Goal: Transaction & Acquisition: Purchase product/service

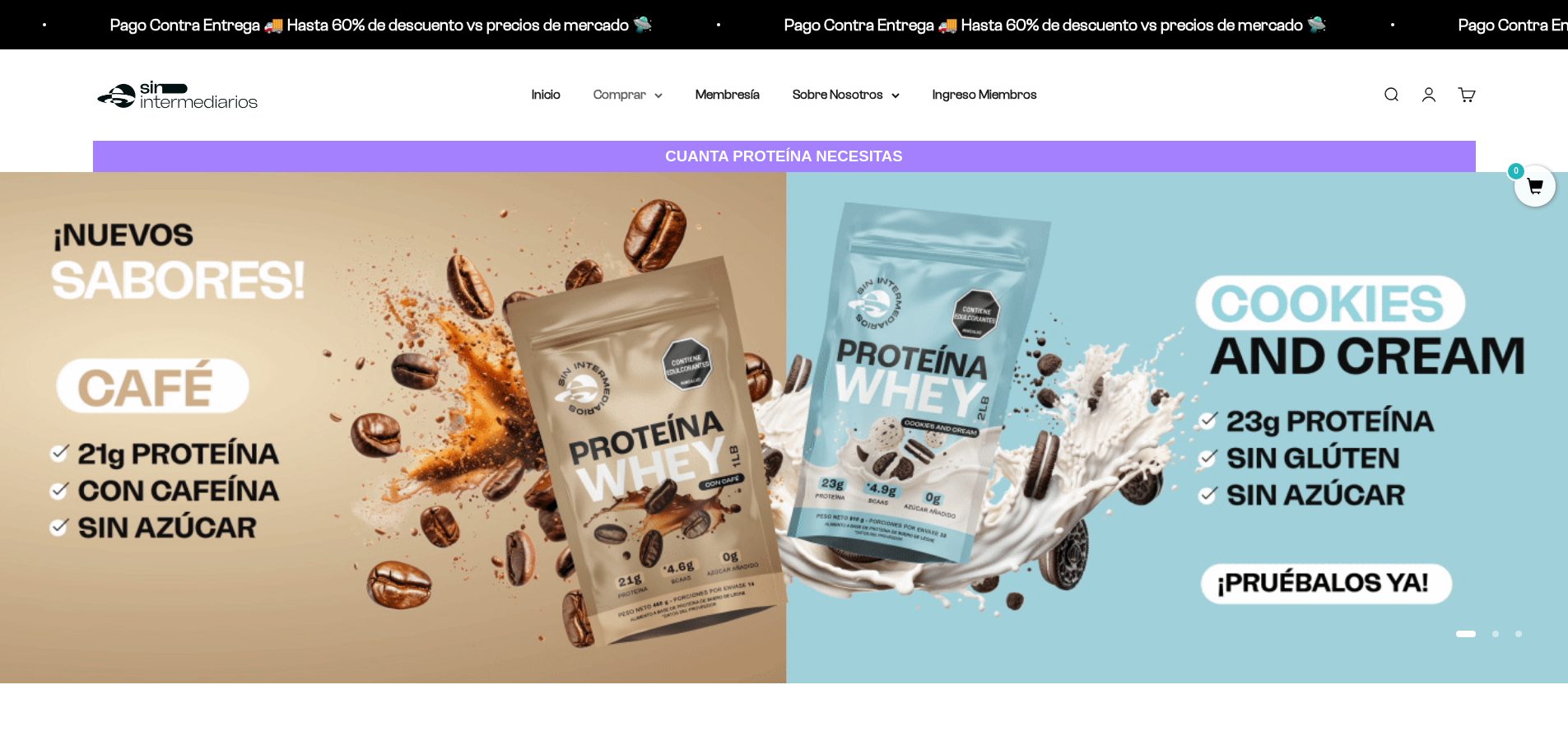
click at [652, 93] on summary "Comprar" at bounding box center [628, 95] width 69 height 21
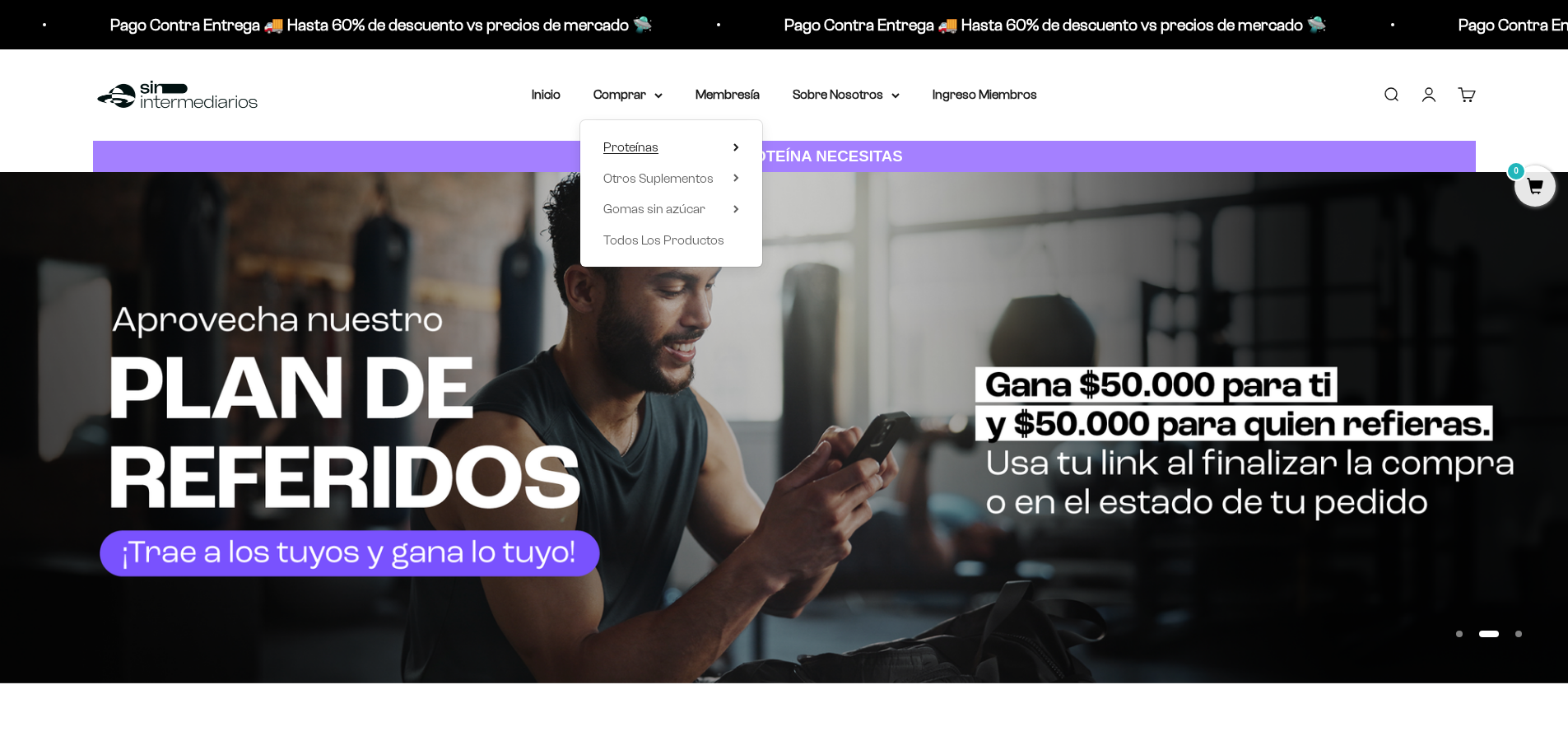
click at [649, 146] on span "Proteínas" at bounding box center [630, 147] width 55 height 14
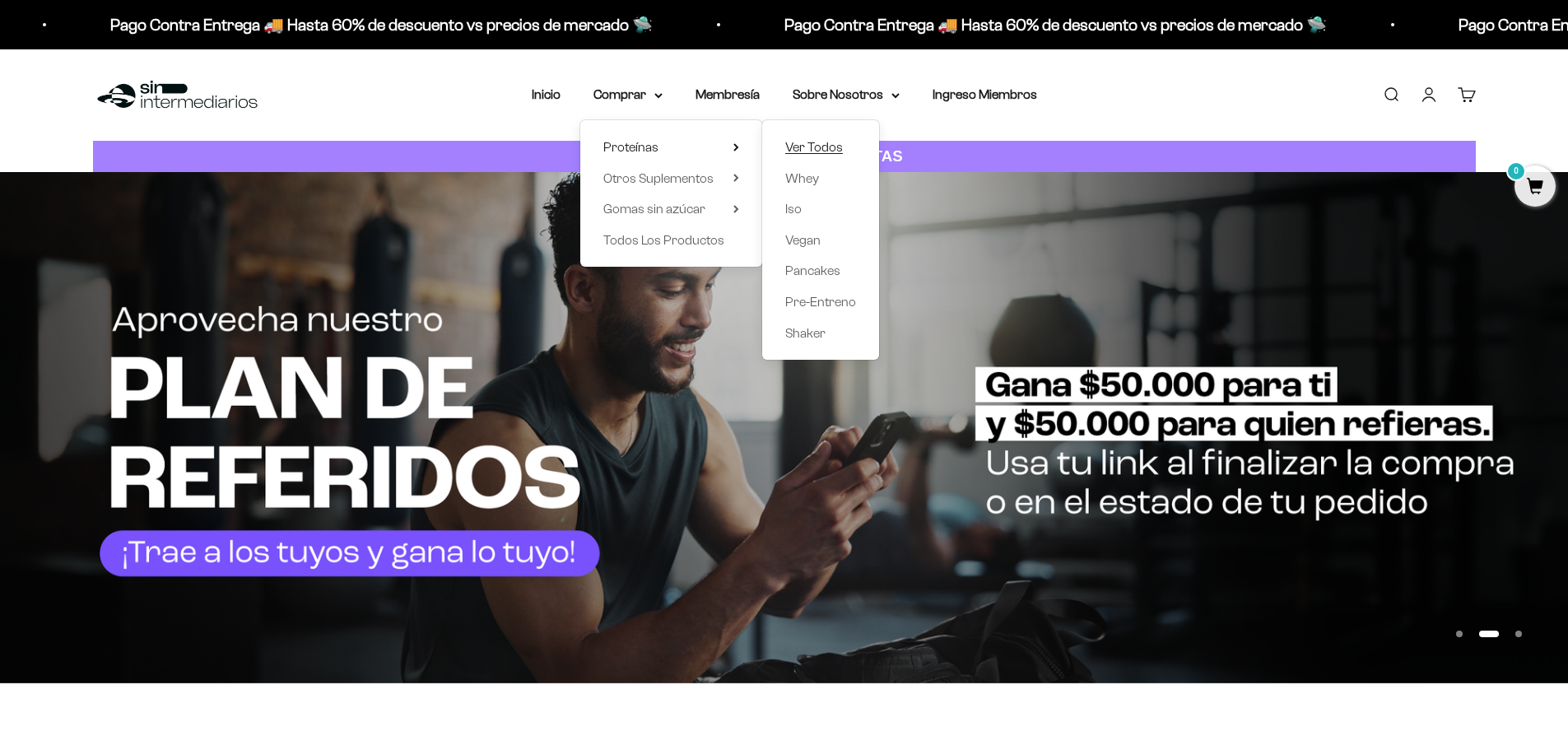
click at [791, 142] on span "Ver Todos" at bounding box center [814, 147] width 58 height 14
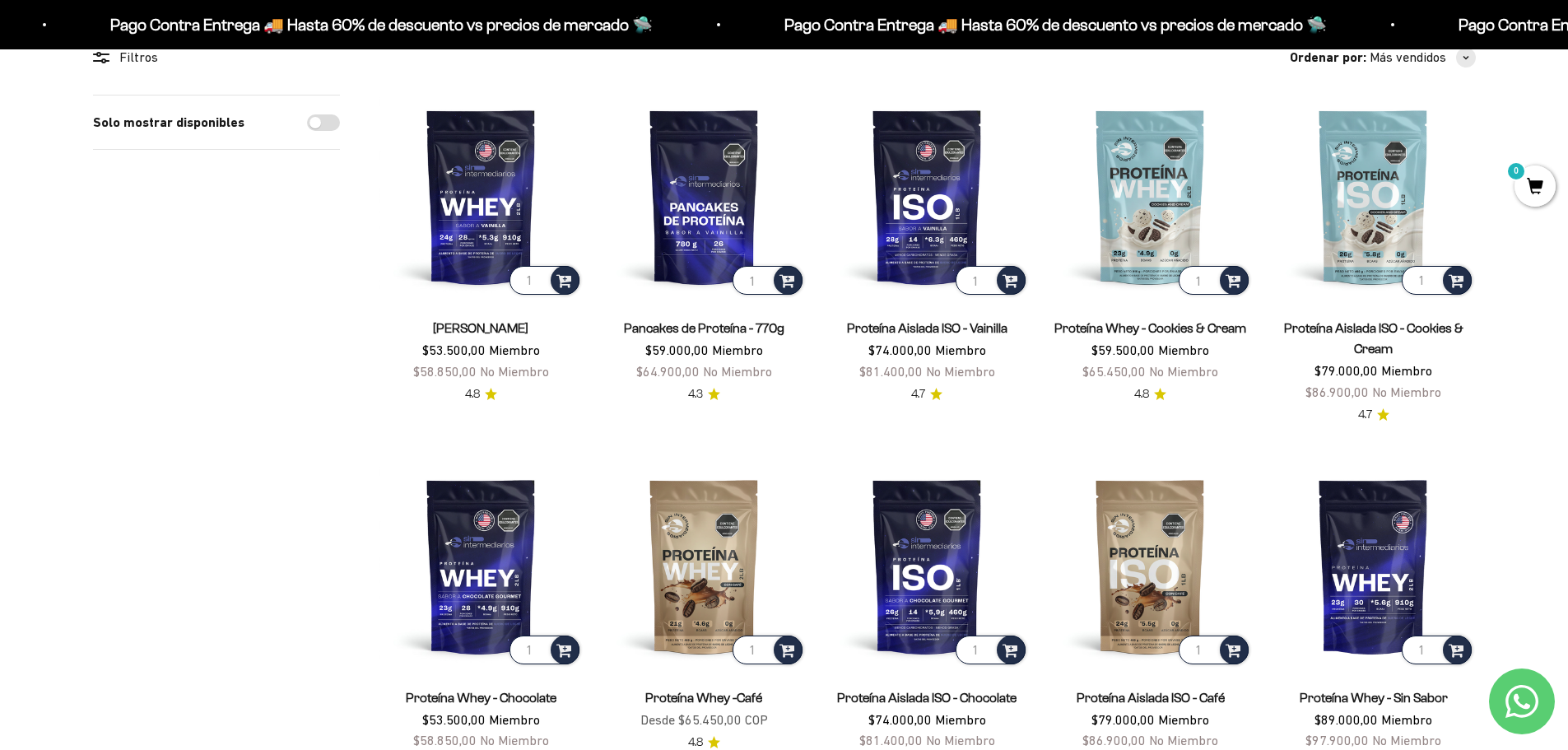
scroll to position [247, 0]
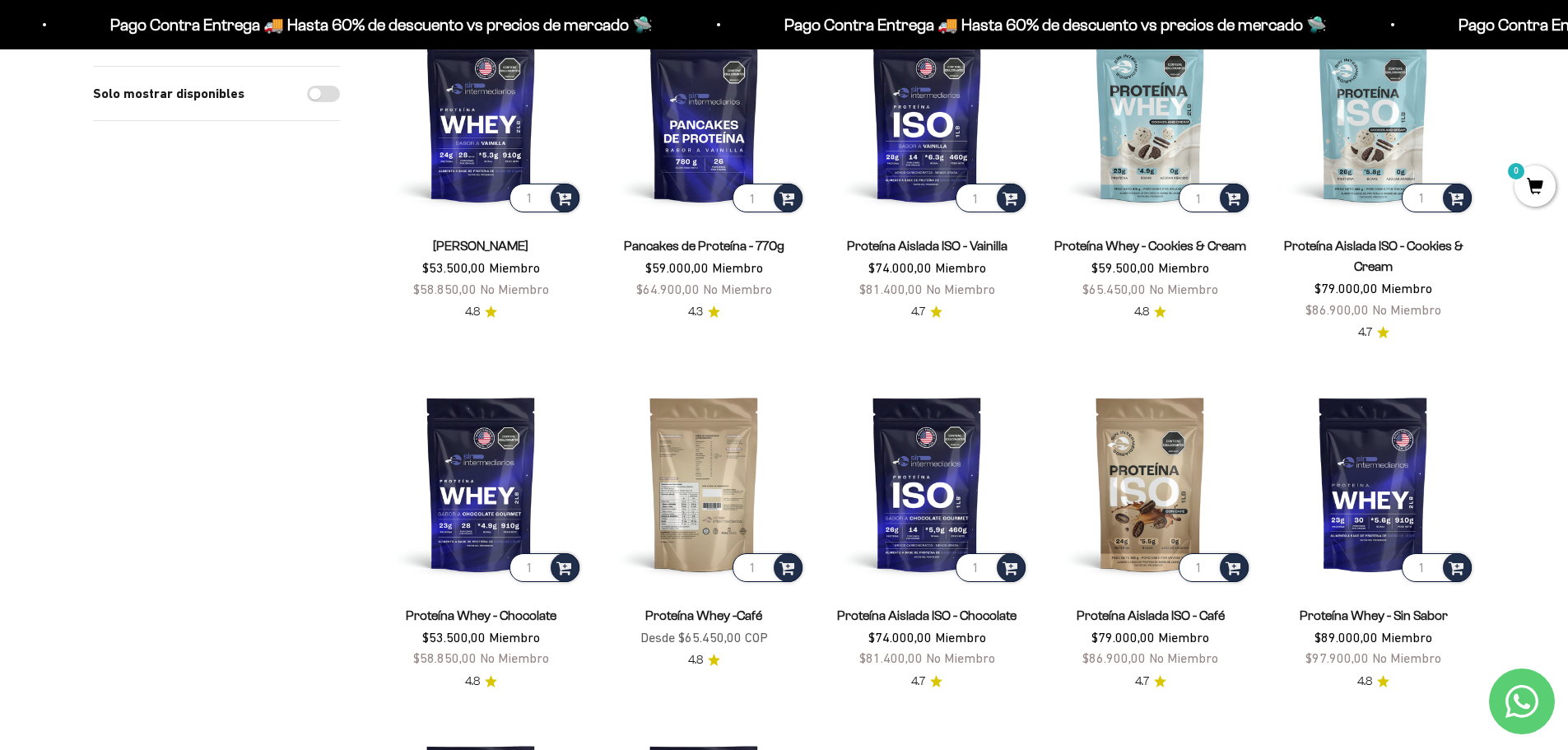
click at [707, 473] on img at bounding box center [704, 484] width 204 height 204
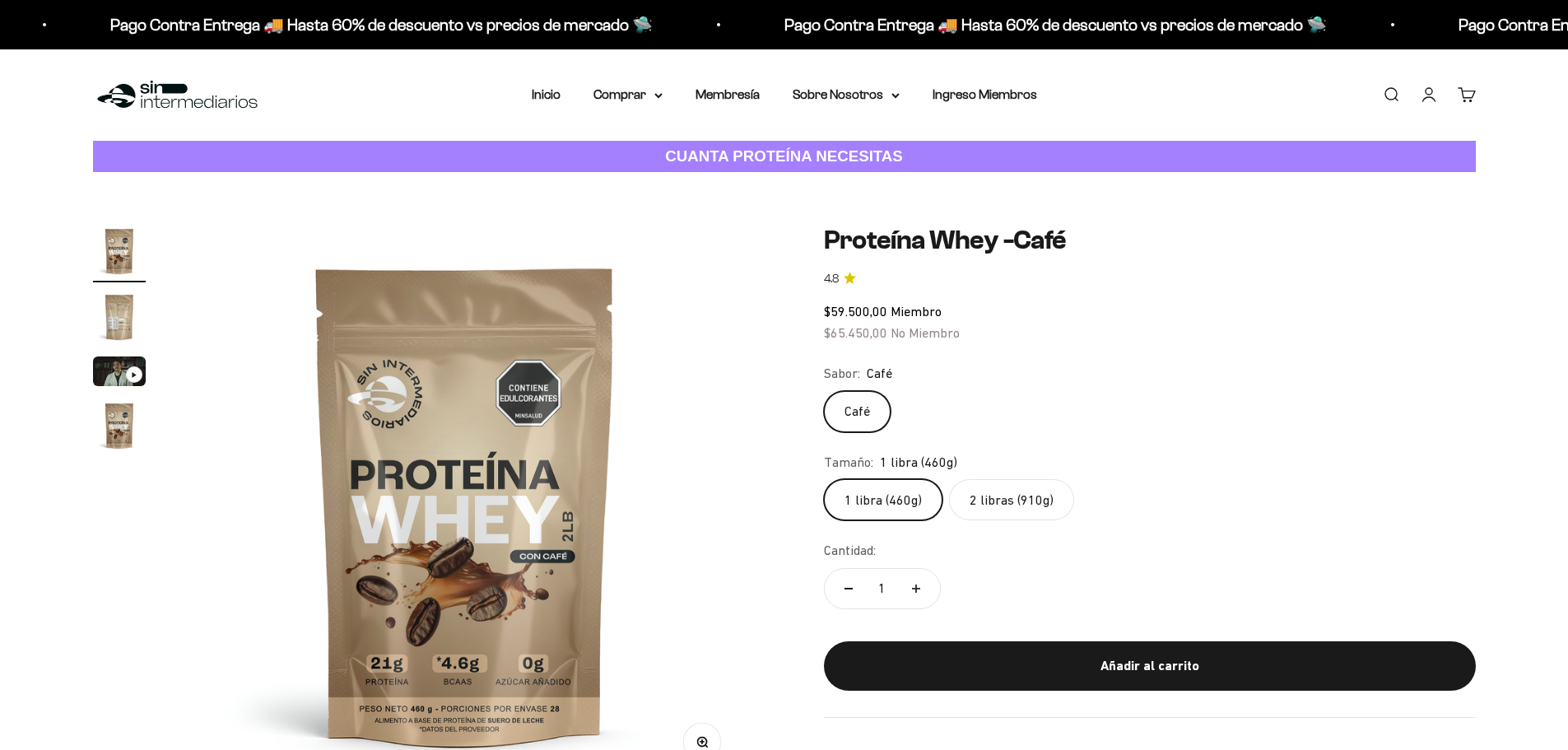
click at [1002, 504] on label "2 libras (910g)" at bounding box center [1012, 500] width 125 height 42
click at [824, 480] on input "2 libras (910g)" at bounding box center [823, 479] width 1 height 1
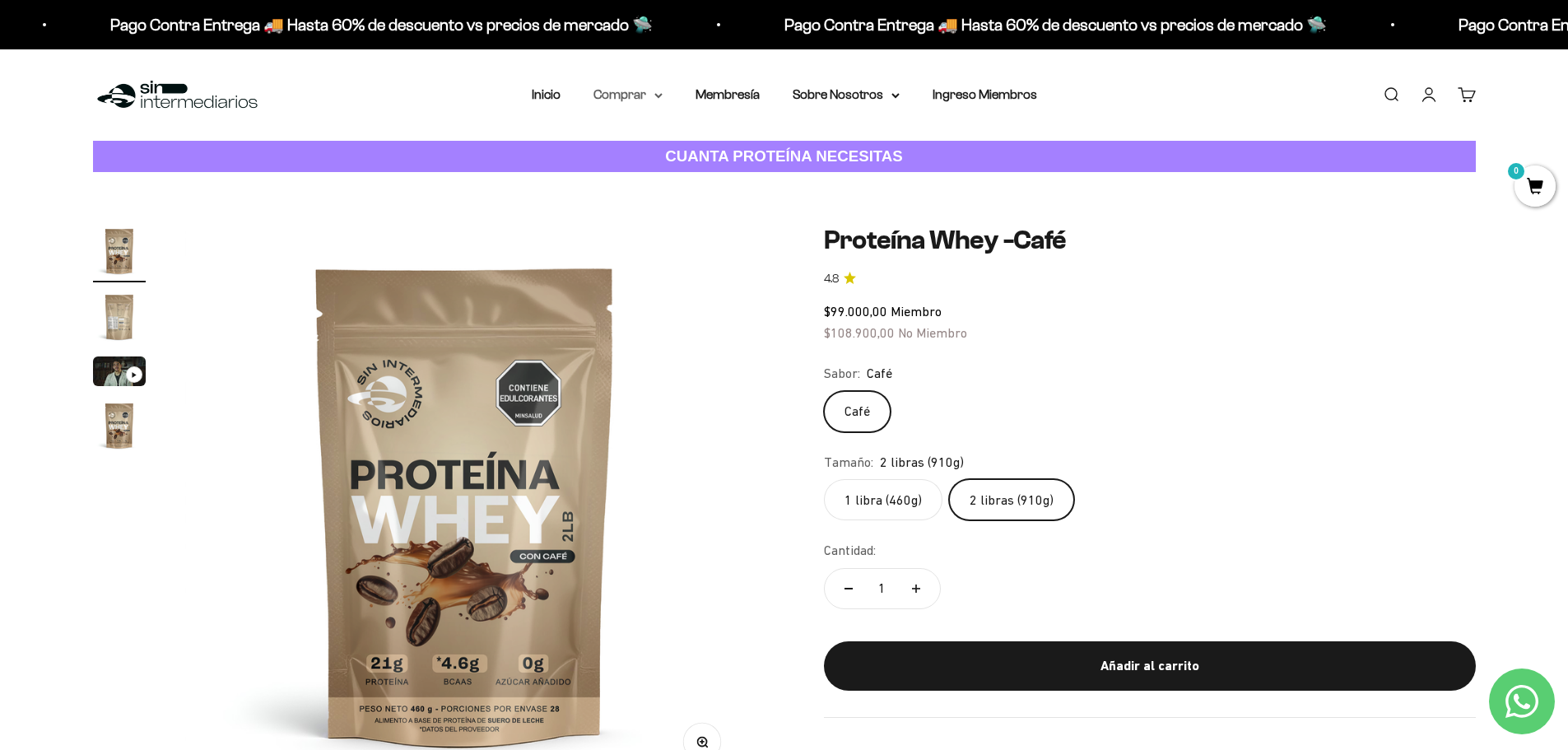
click at [625, 92] on summary "Comprar" at bounding box center [628, 95] width 69 height 21
click at [653, 145] on span "Proteínas" at bounding box center [630, 147] width 55 height 14
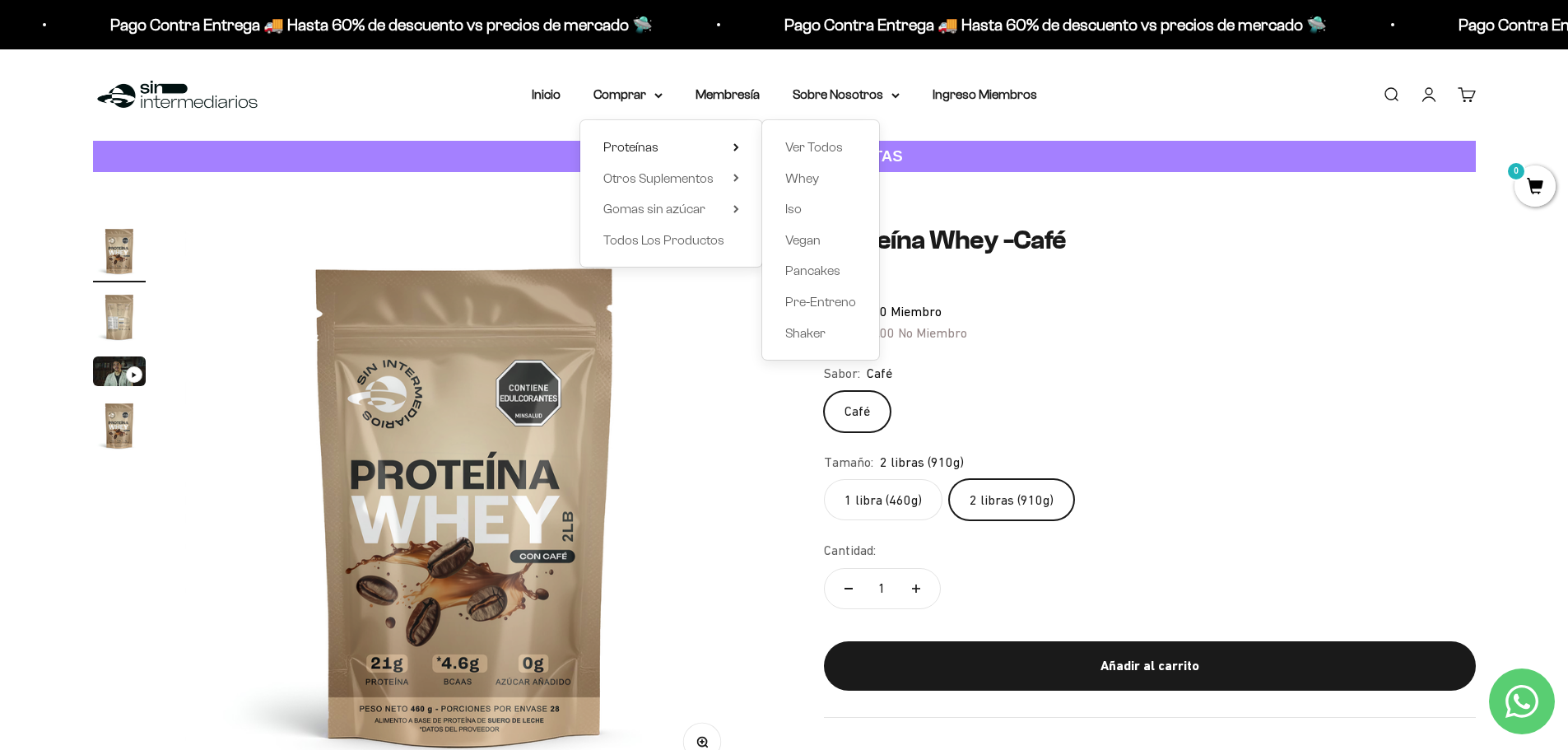
click at [884, 499] on label "1 libra (460g)" at bounding box center [883, 500] width 119 height 42
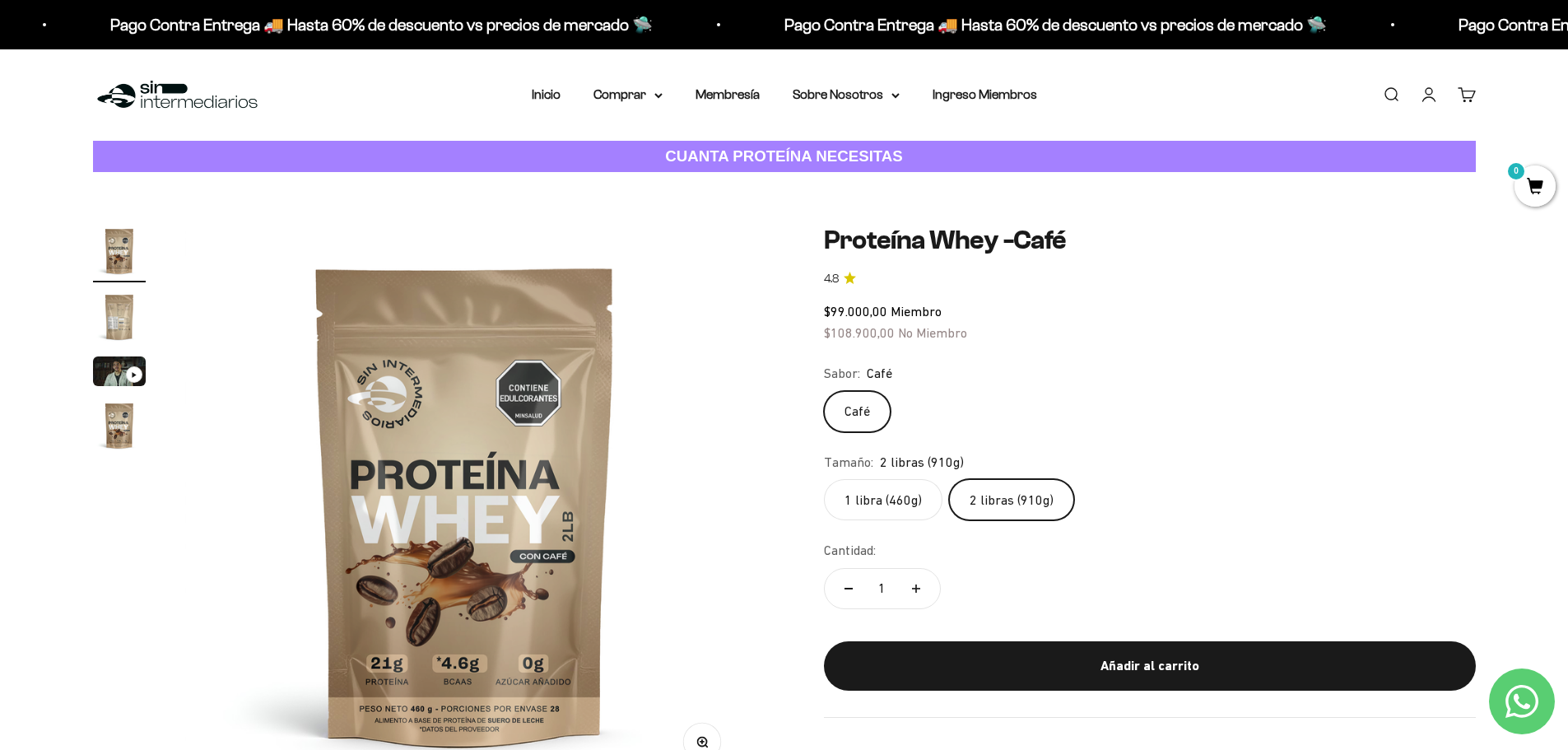
click at [824, 480] on input "1 libra (460g)" at bounding box center [823, 479] width 1 height 1
click at [1023, 485] on label "2 libras (910g)" at bounding box center [1012, 500] width 125 height 42
click at [824, 480] on input "2 libras (910g)" at bounding box center [823, 479] width 1 height 1
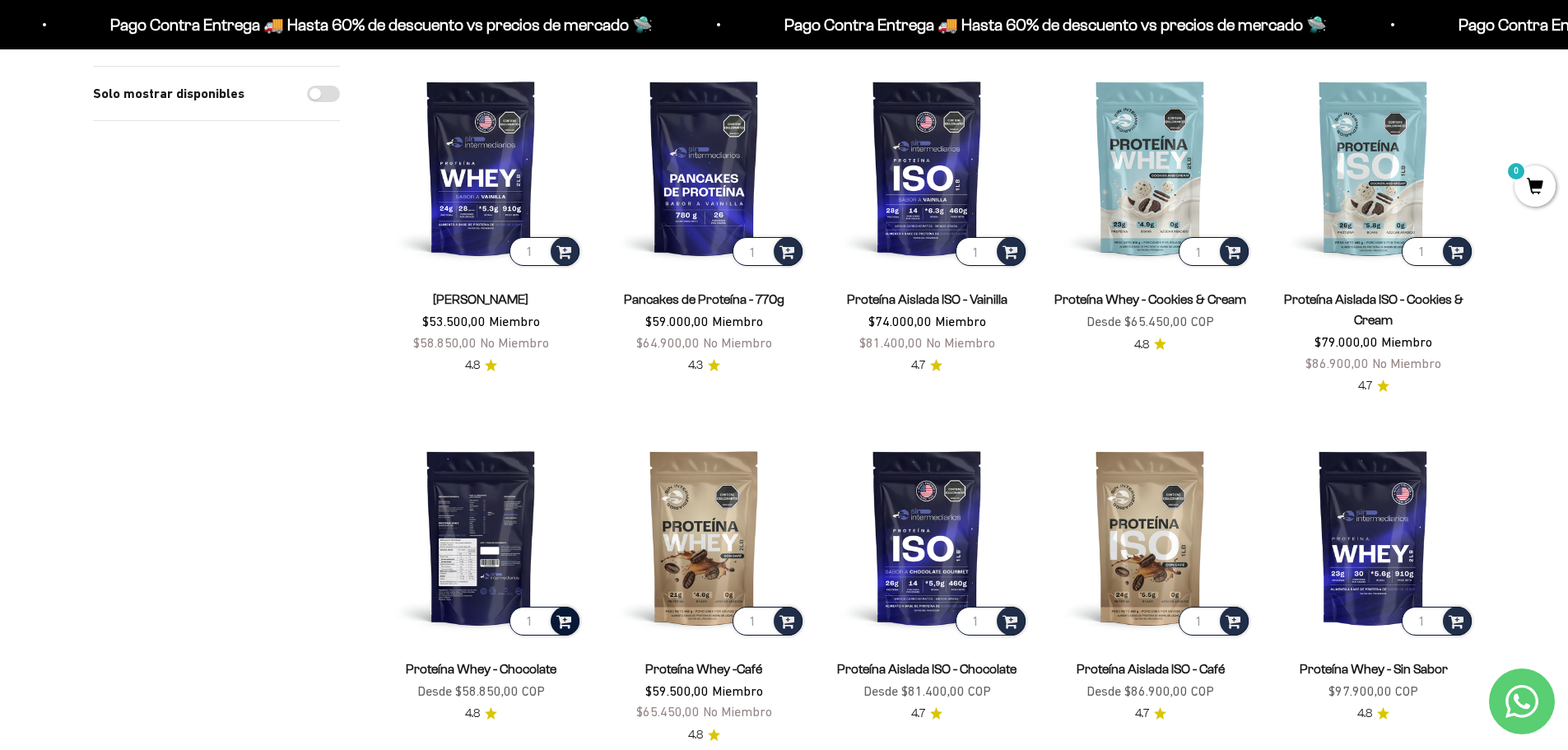
scroll to position [165, 0]
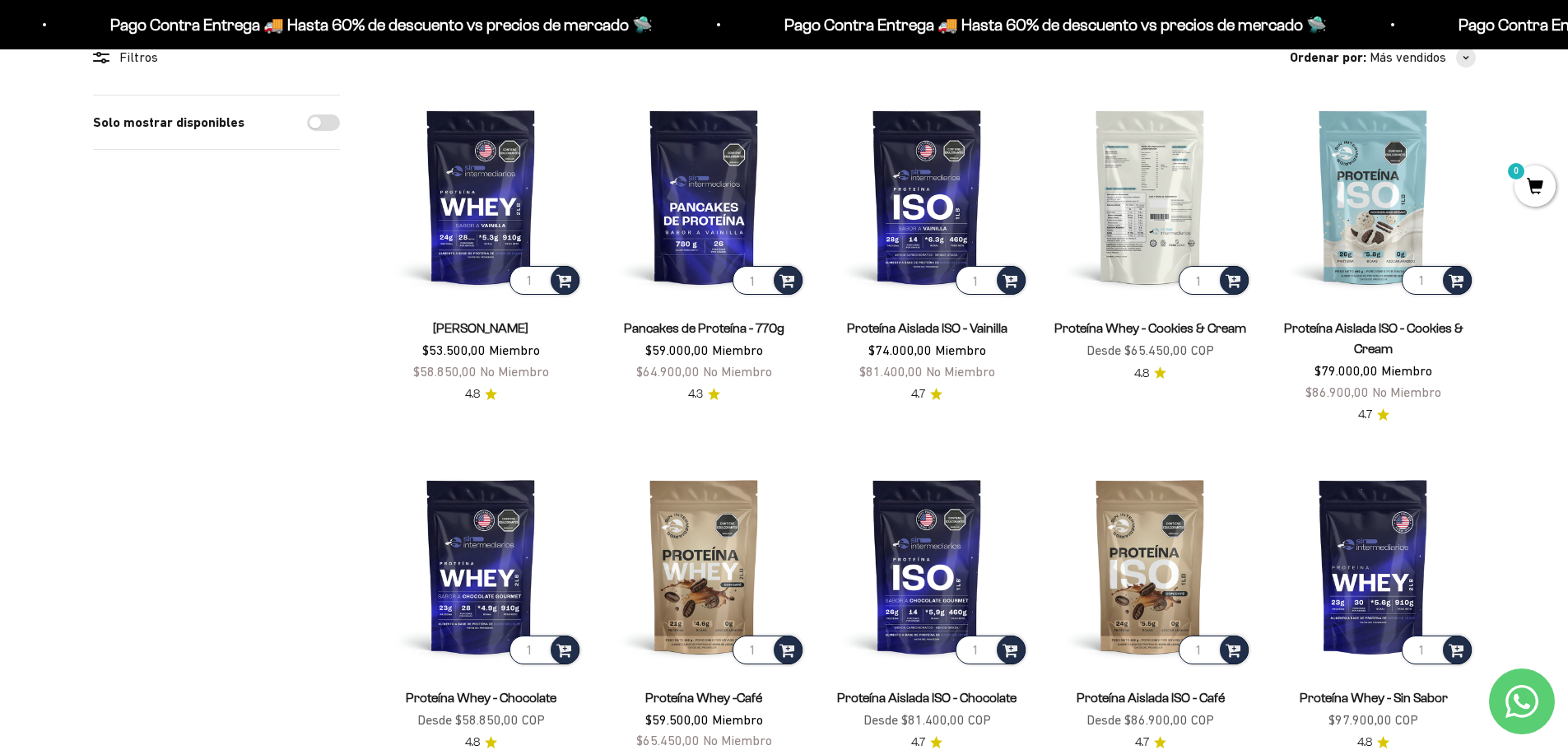
click at [1150, 182] on img at bounding box center [1150, 196] width 204 height 204
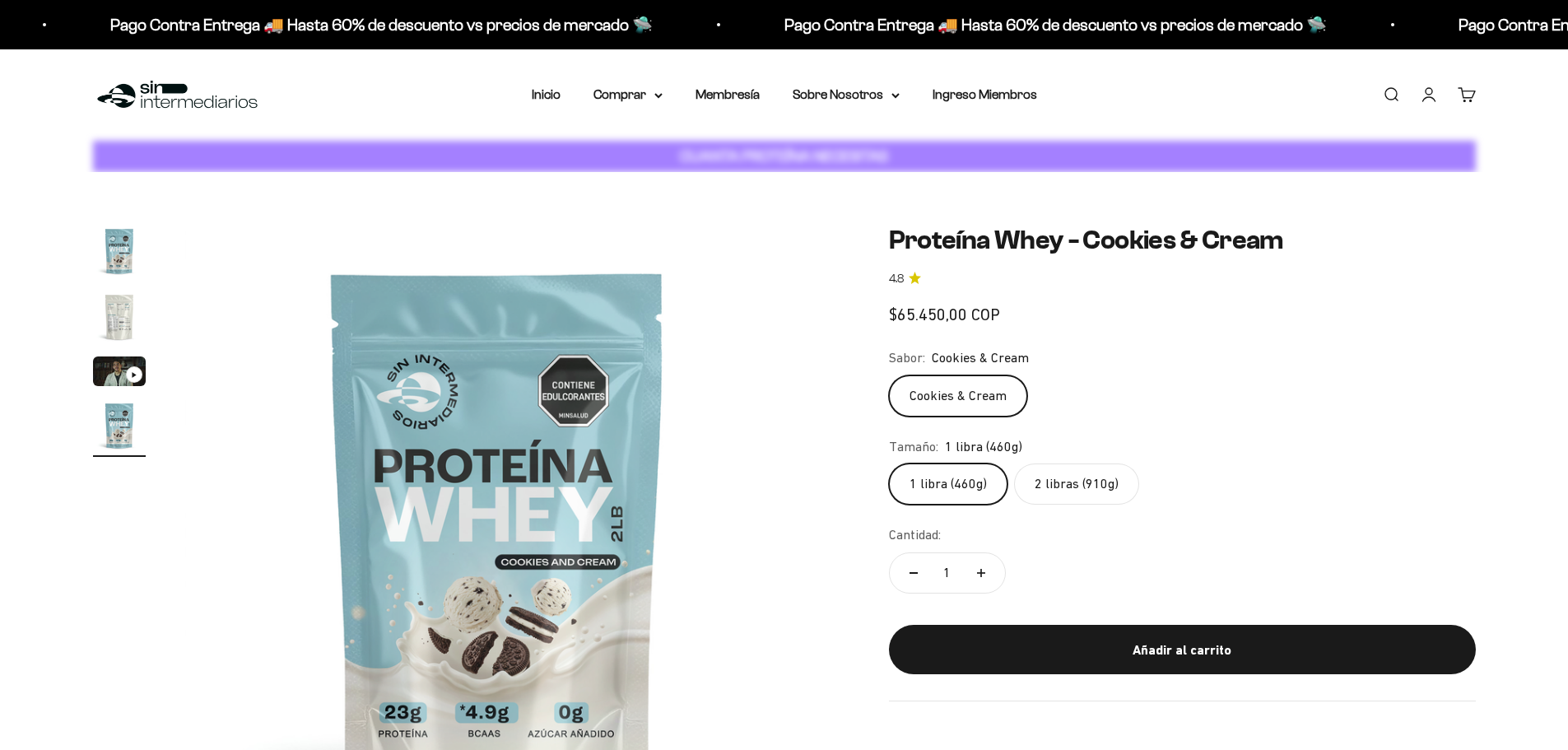
scroll to position [0, 1935]
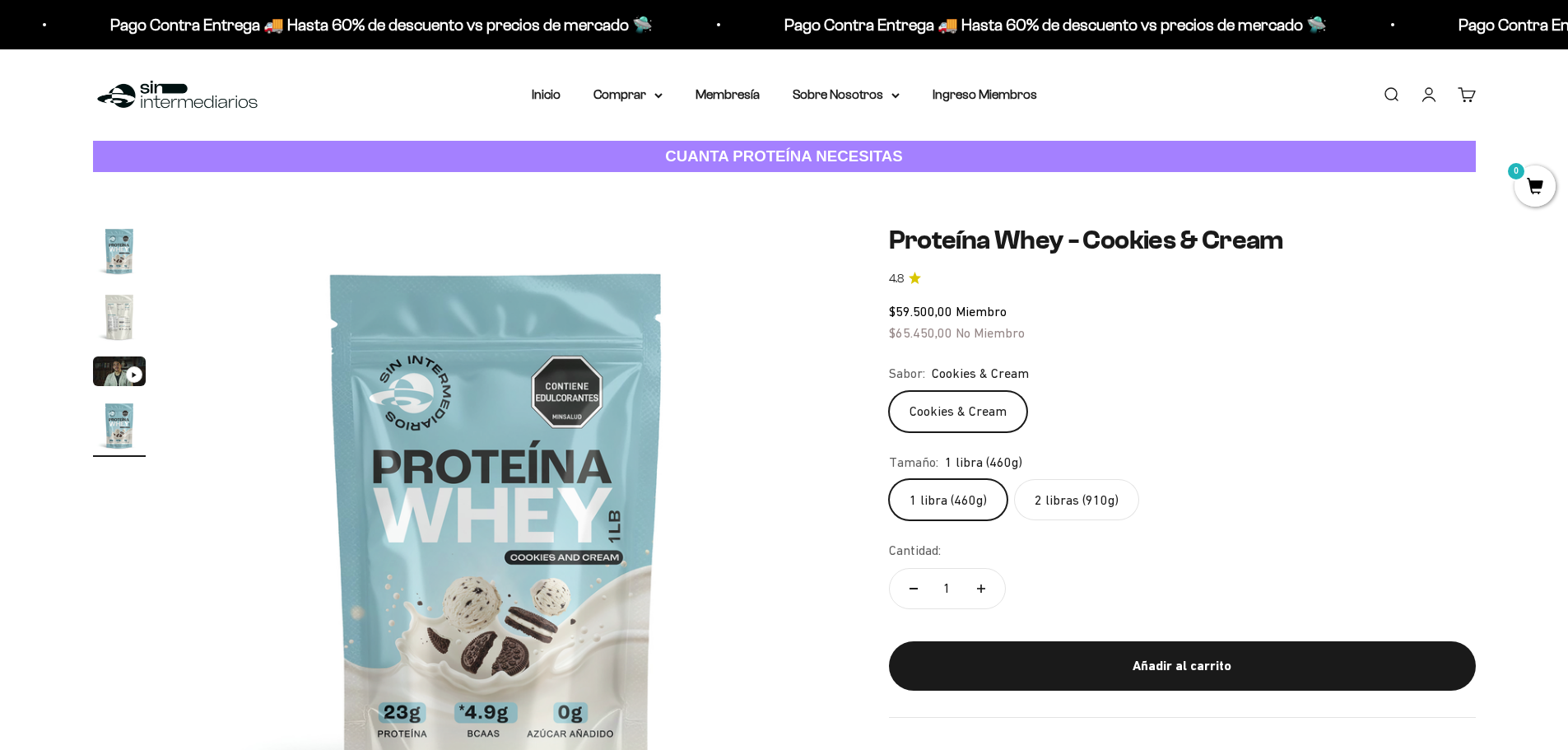
click at [1050, 504] on label "2 libras (910g)" at bounding box center [1077, 500] width 125 height 42
click at [889, 480] on input "2 libras (910g)" at bounding box center [889, 479] width 1 height 1
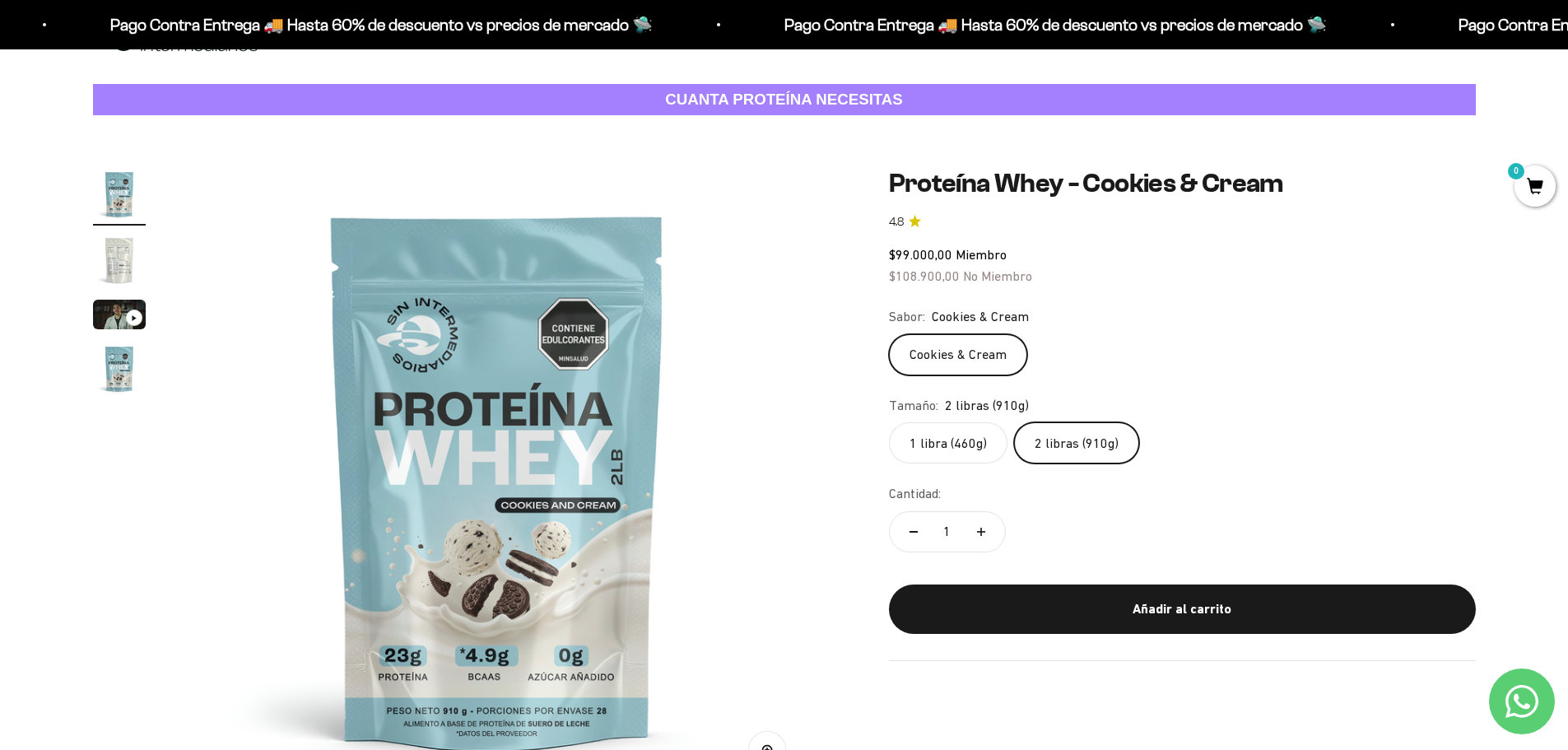
scroll to position [82, 0]
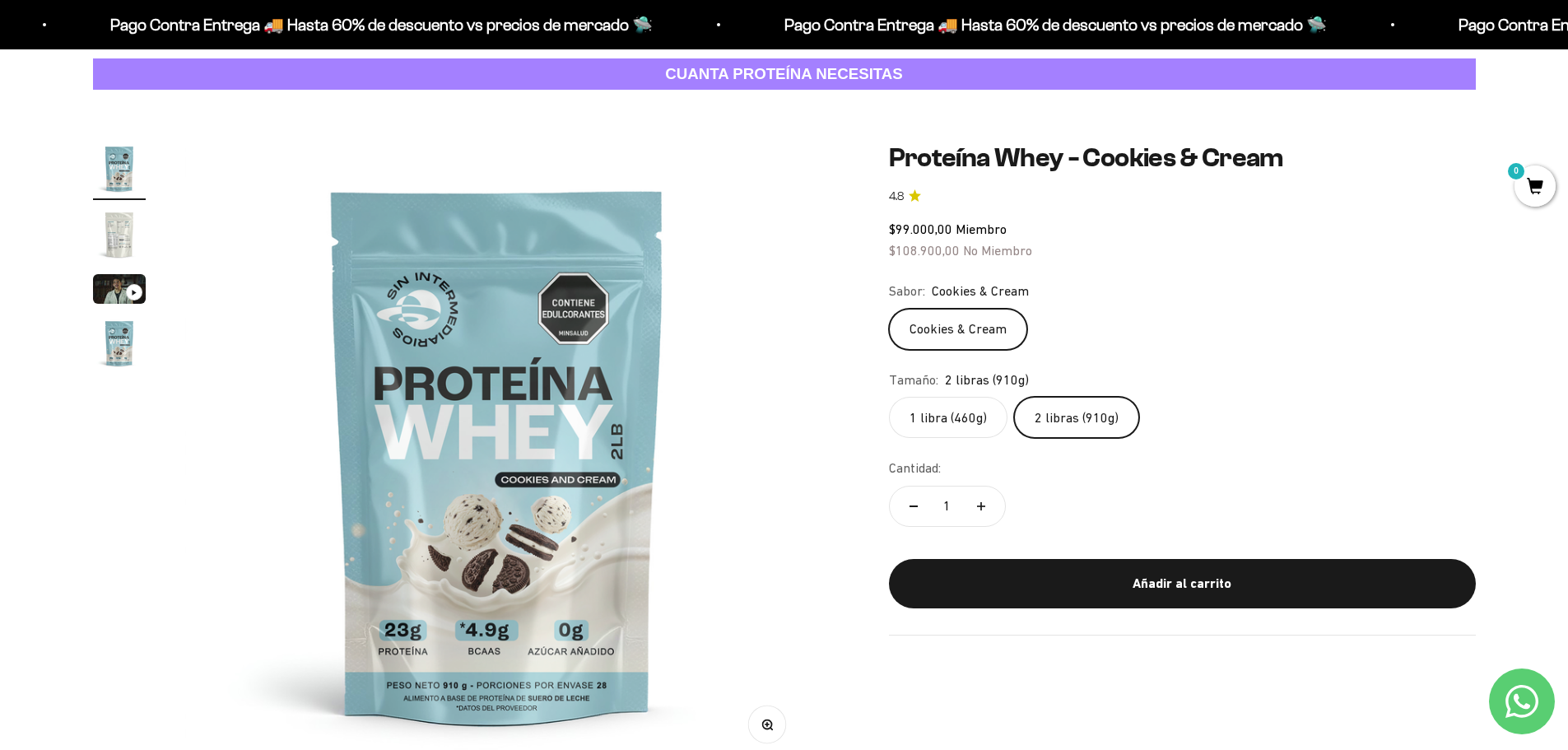
click at [961, 410] on label "1 libra (460g)" at bounding box center [948, 417] width 119 height 42
click at [889, 397] on input "1 libra (460g)" at bounding box center [889, 396] width 1 height 1
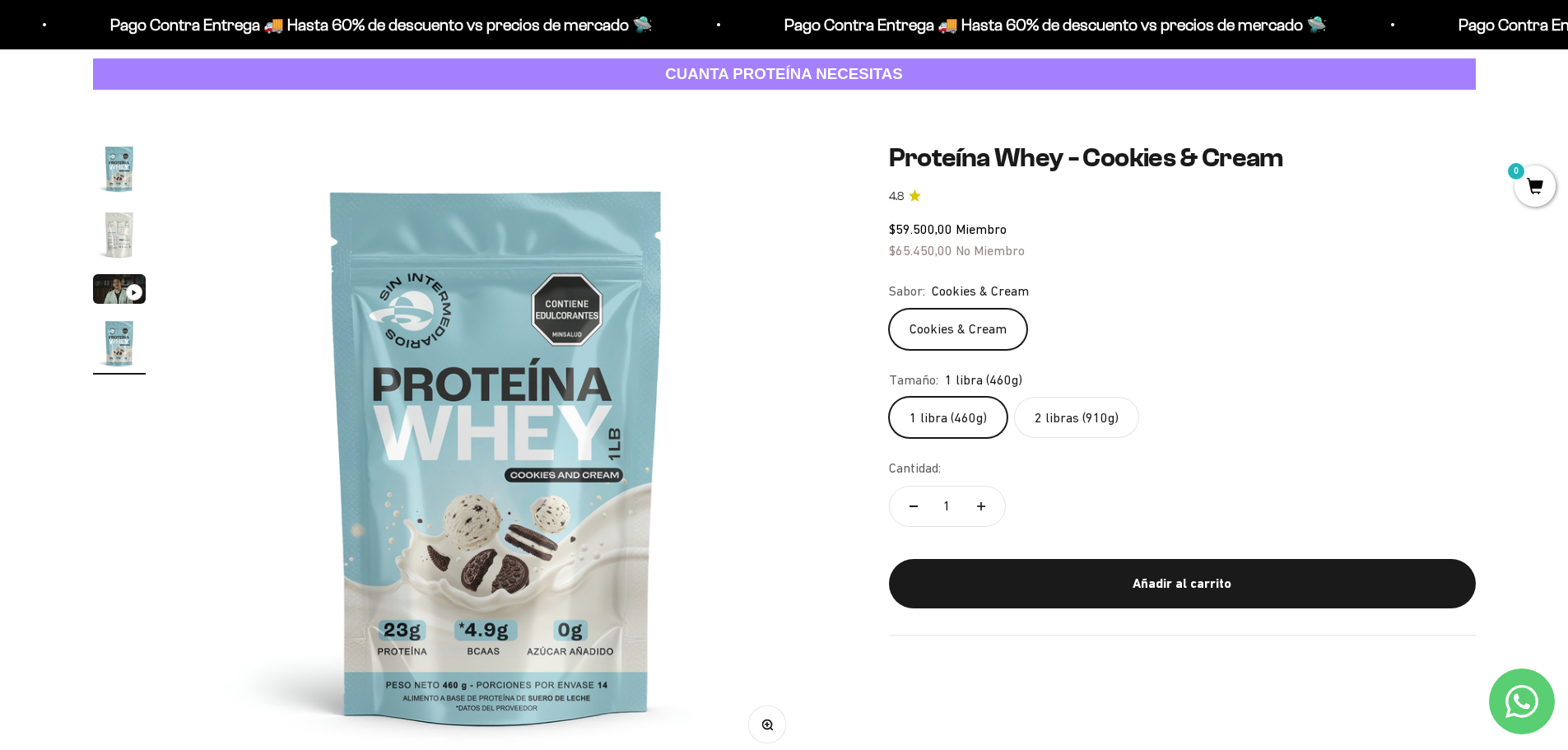
click at [1070, 406] on label "2 libras (910g)" at bounding box center [1077, 417] width 125 height 42
click at [889, 397] on input "2 libras (910g)" at bounding box center [889, 396] width 1 height 1
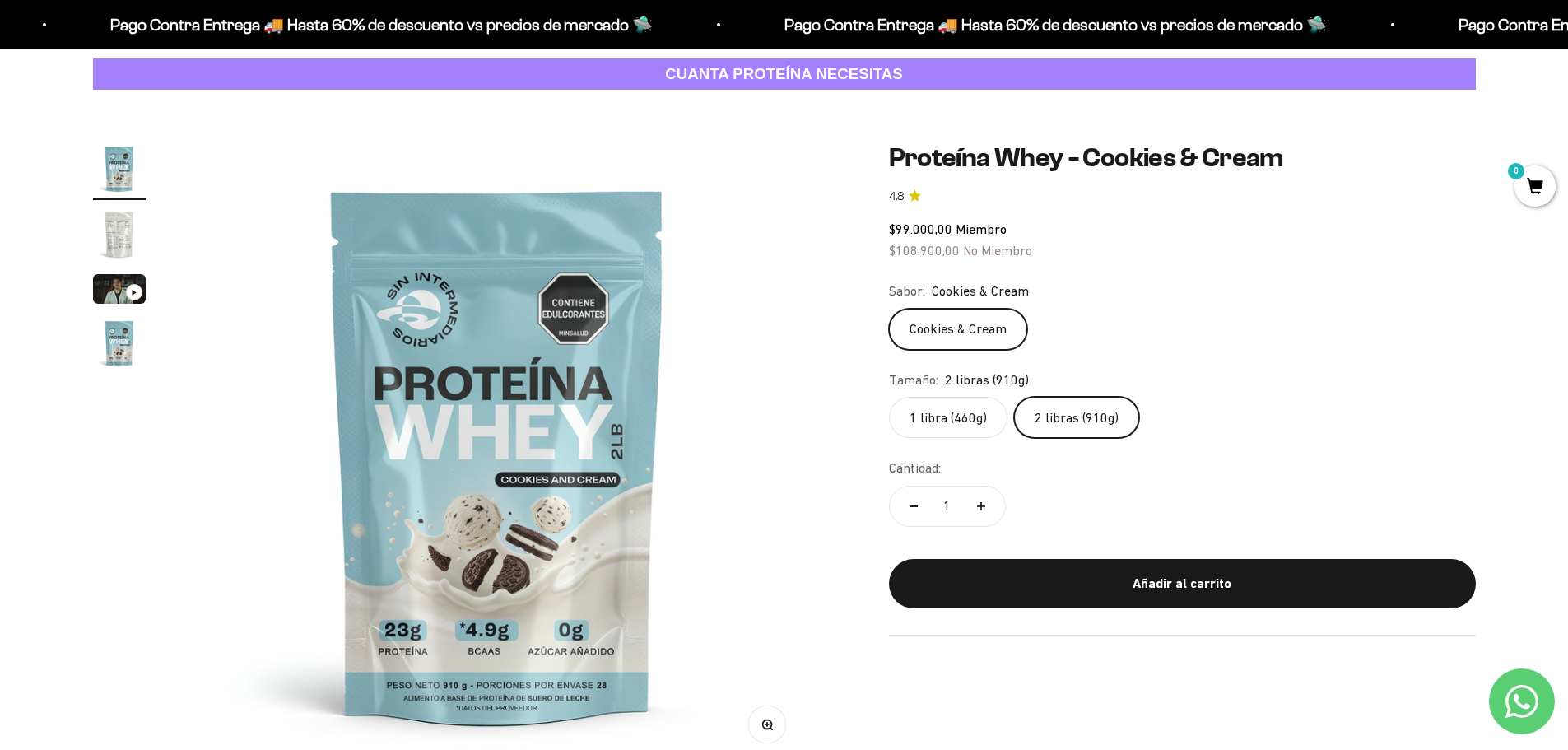
click at [958, 423] on label "1 libra (460g)" at bounding box center [948, 417] width 119 height 42
click at [889, 397] on input "1 libra (460g)" at bounding box center [889, 396] width 1 height 1
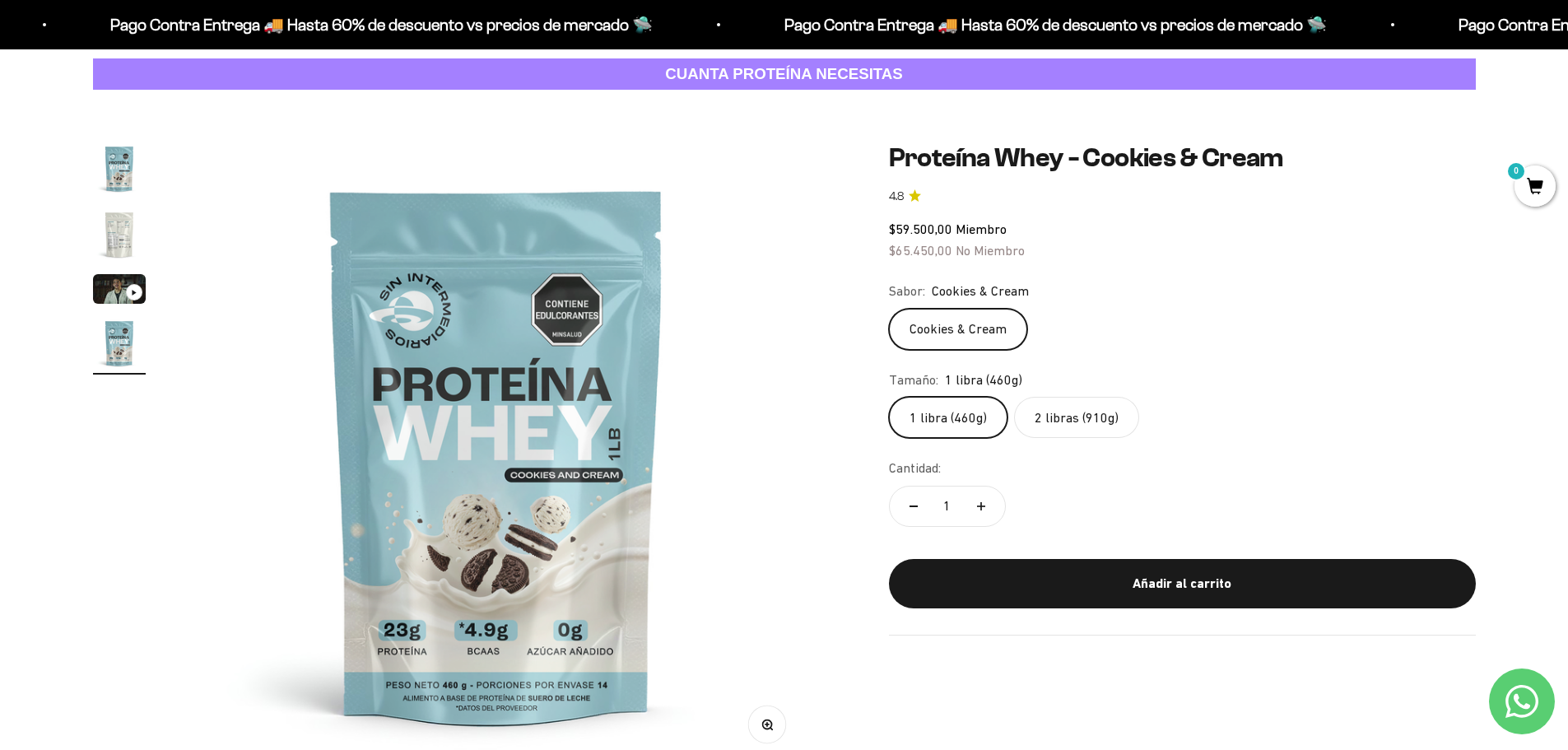
click at [1047, 420] on label "2 libras (910g)" at bounding box center [1077, 417] width 125 height 42
click at [889, 397] on input "2 libras (910g)" at bounding box center [889, 396] width 1 height 1
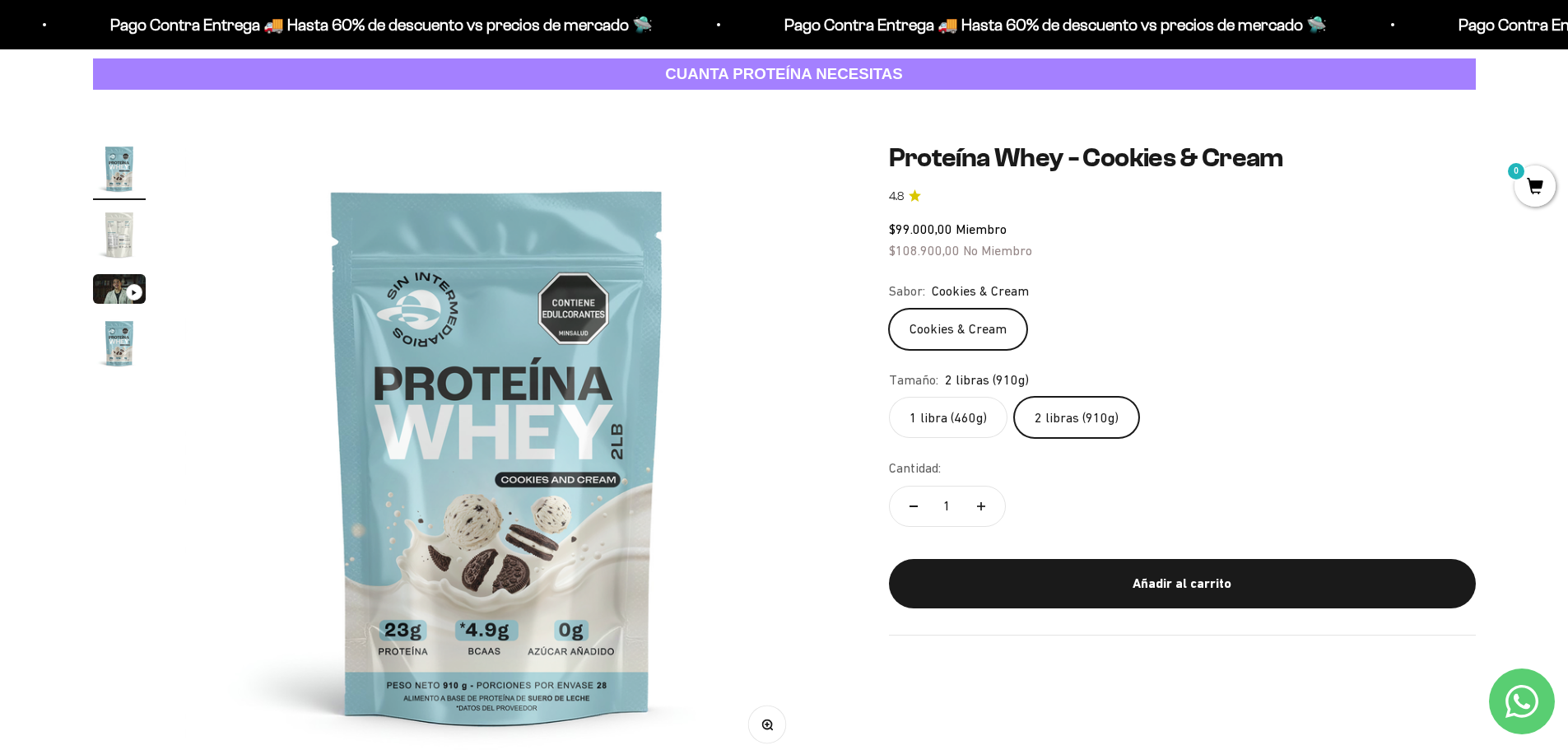
click at [1063, 580] on div "Añadir al carrito" at bounding box center [1183, 584] width 521 height 21
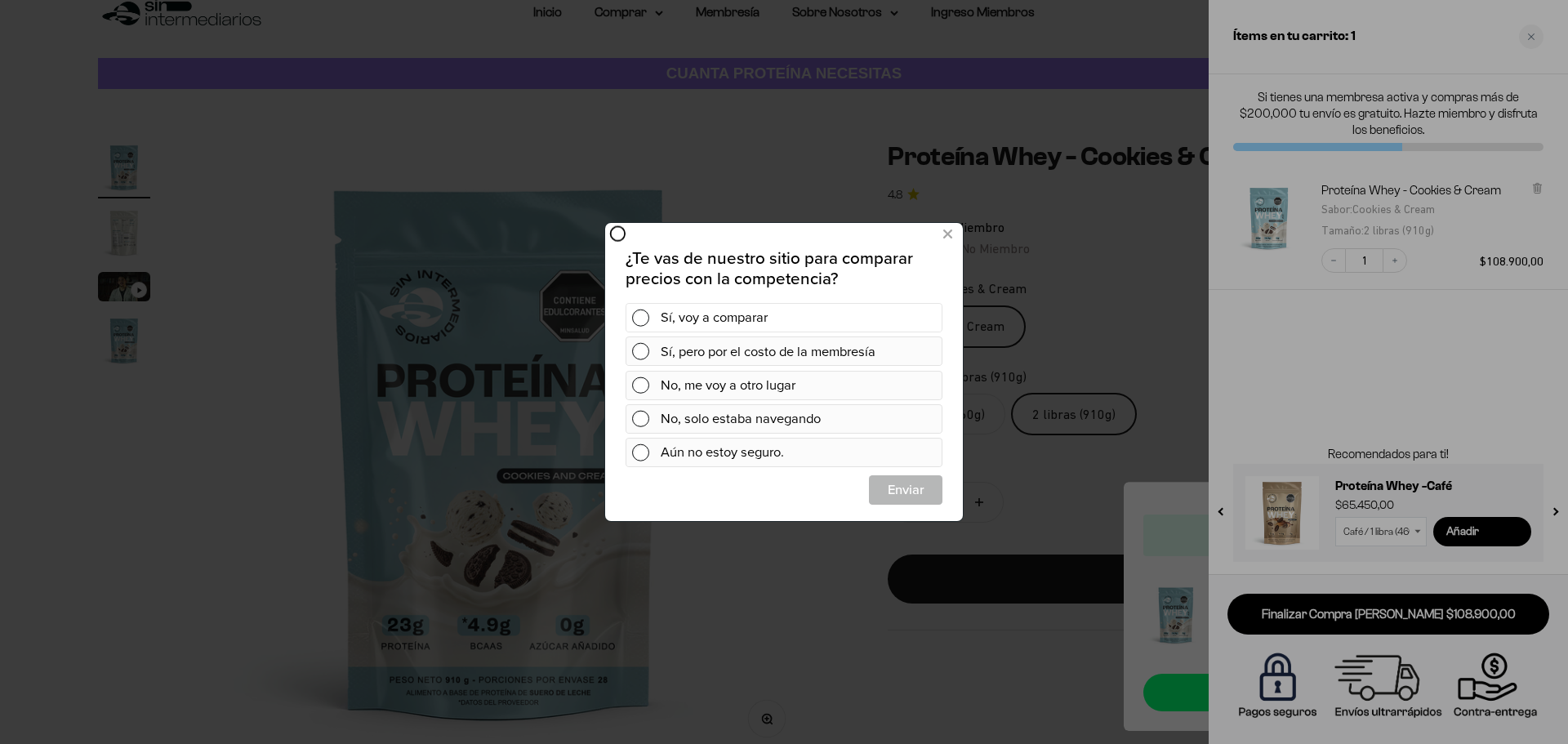
click at [695, 322] on div "Sí, voy a comparar" at bounding box center [798, 318] width 276 height 30
click at [882, 485] on span "Cerrar" at bounding box center [906, 490] width 72 height 30
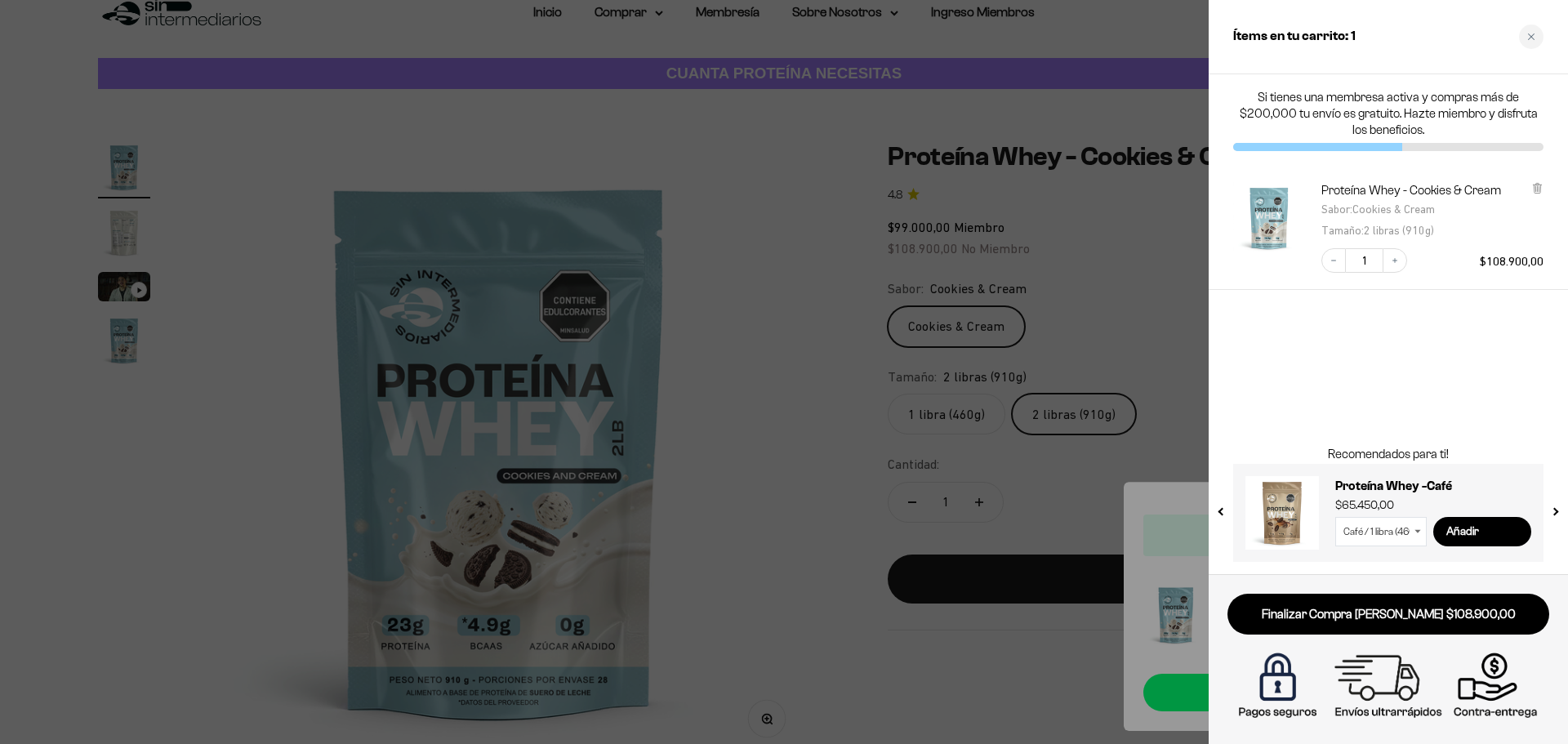
drag, startPoint x: 866, startPoint y: 413, endPoint x: 852, endPoint y: 403, distance: 17.2
click at [865, 413] on div at bounding box center [784, 372] width 1568 height 744
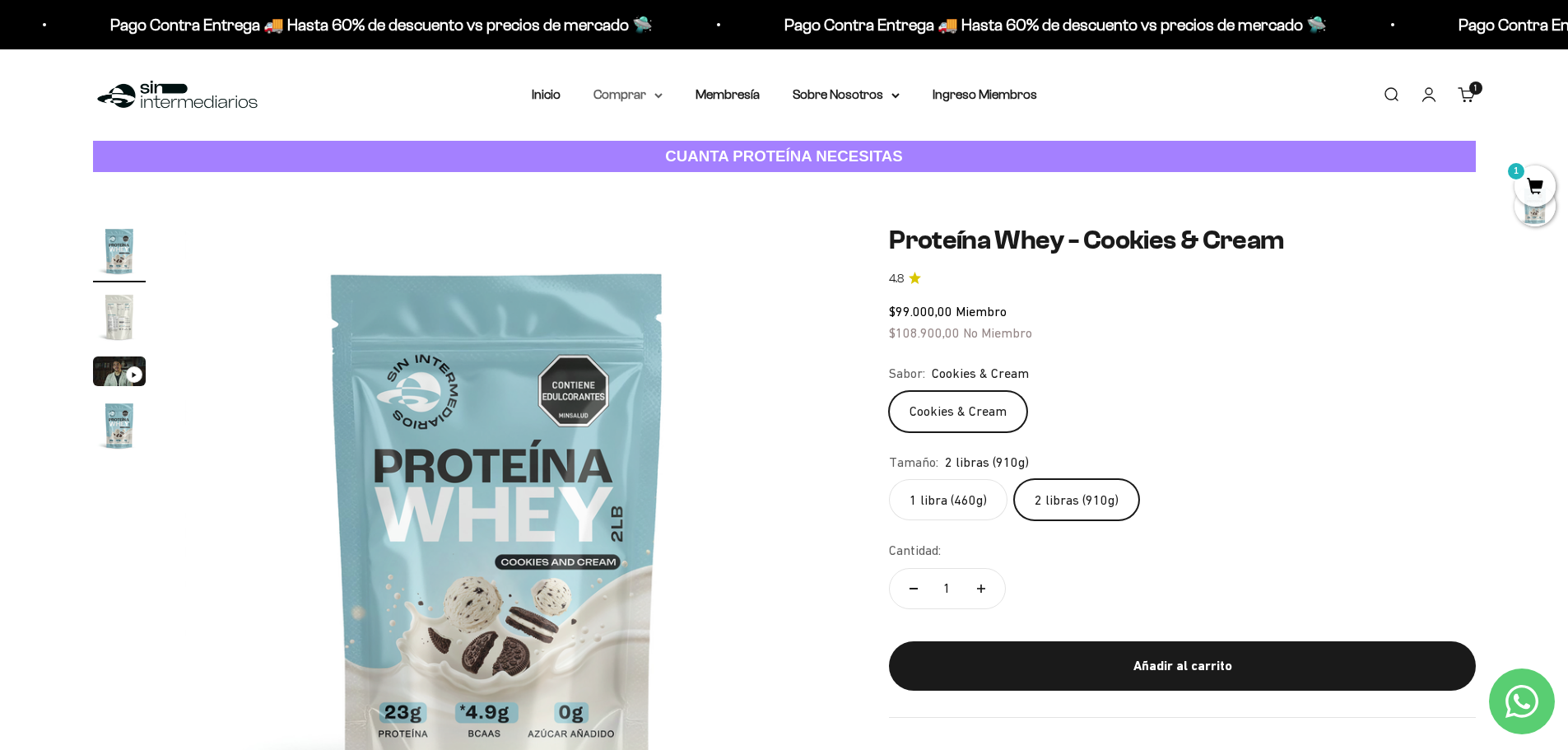
click at [619, 93] on summary "Comprar" at bounding box center [628, 95] width 69 height 21
drag, startPoint x: 659, startPoint y: 142, endPoint x: 674, endPoint y: 175, distance: 36.2
click at [0, 0] on ul "Proteínas Ver Todos Whey Iso Vegan Pancakes Pre-Entreno Shaker" at bounding box center [0, 0] width 0 height 0
click at [674, 173] on span "Otros Suplementos" at bounding box center [658, 178] width 110 height 14
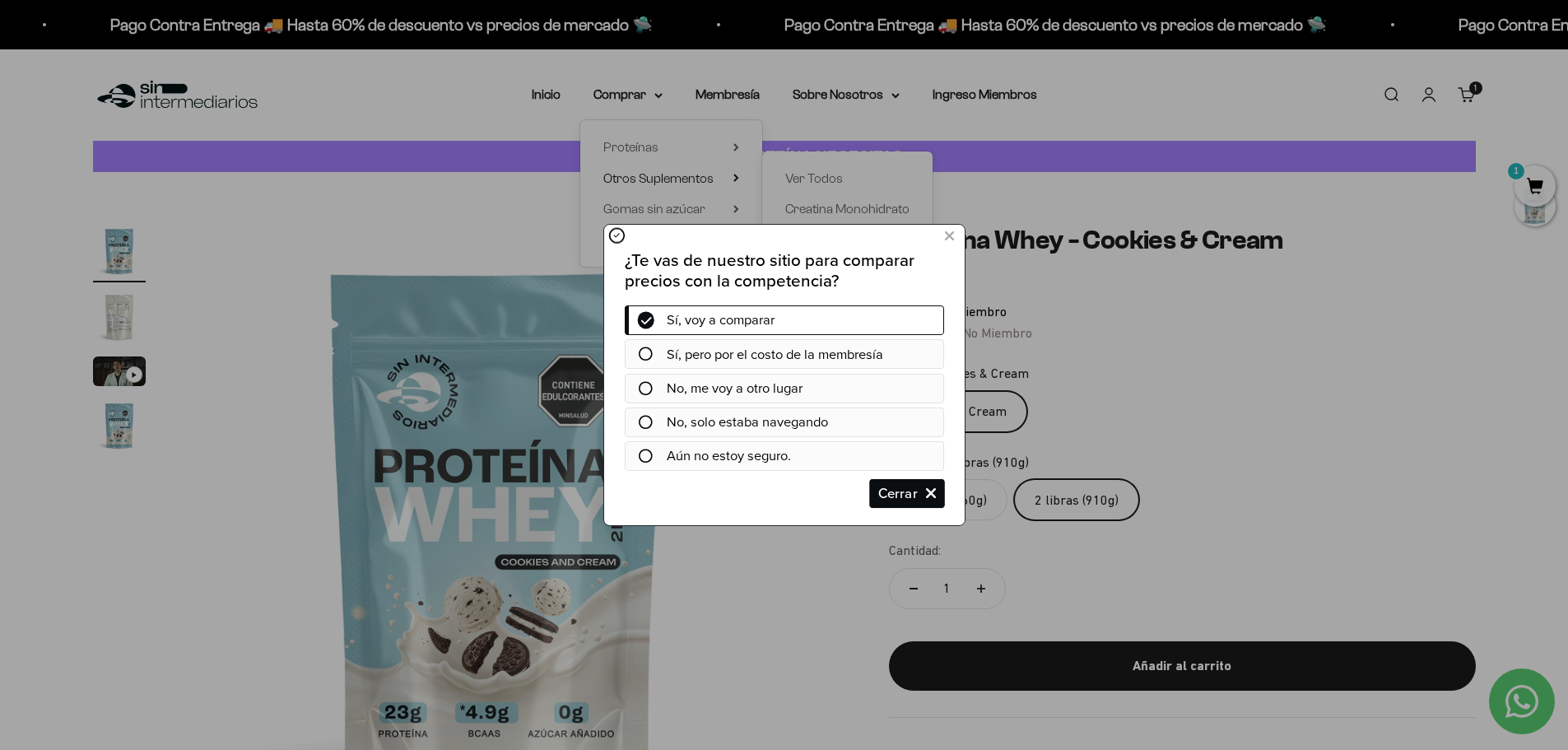
click at [882, 504] on span "Cerrar" at bounding box center [906, 494] width 72 height 30
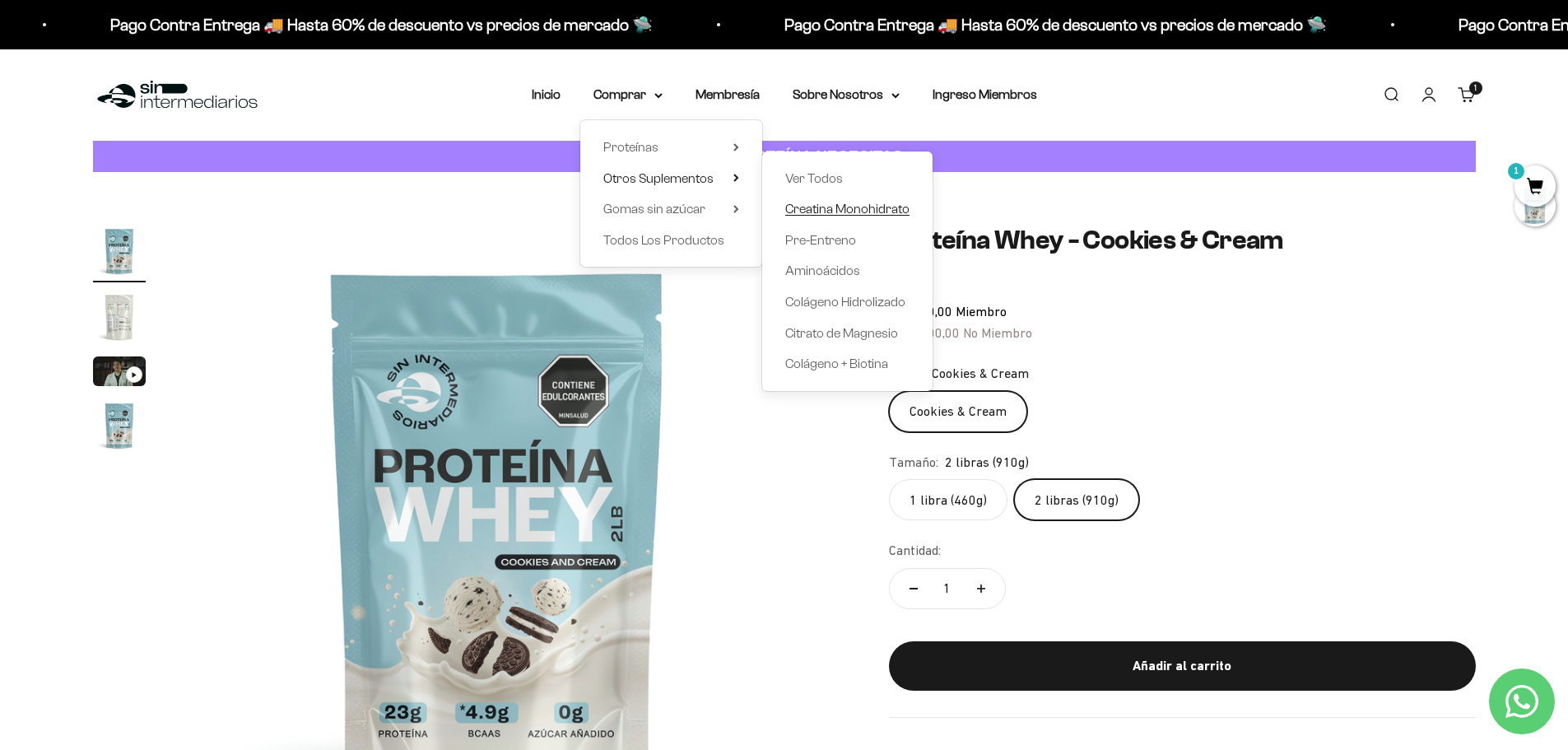
click at [824, 213] on span "Creatina Monohidrato" at bounding box center [847, 208] width 124 height 14
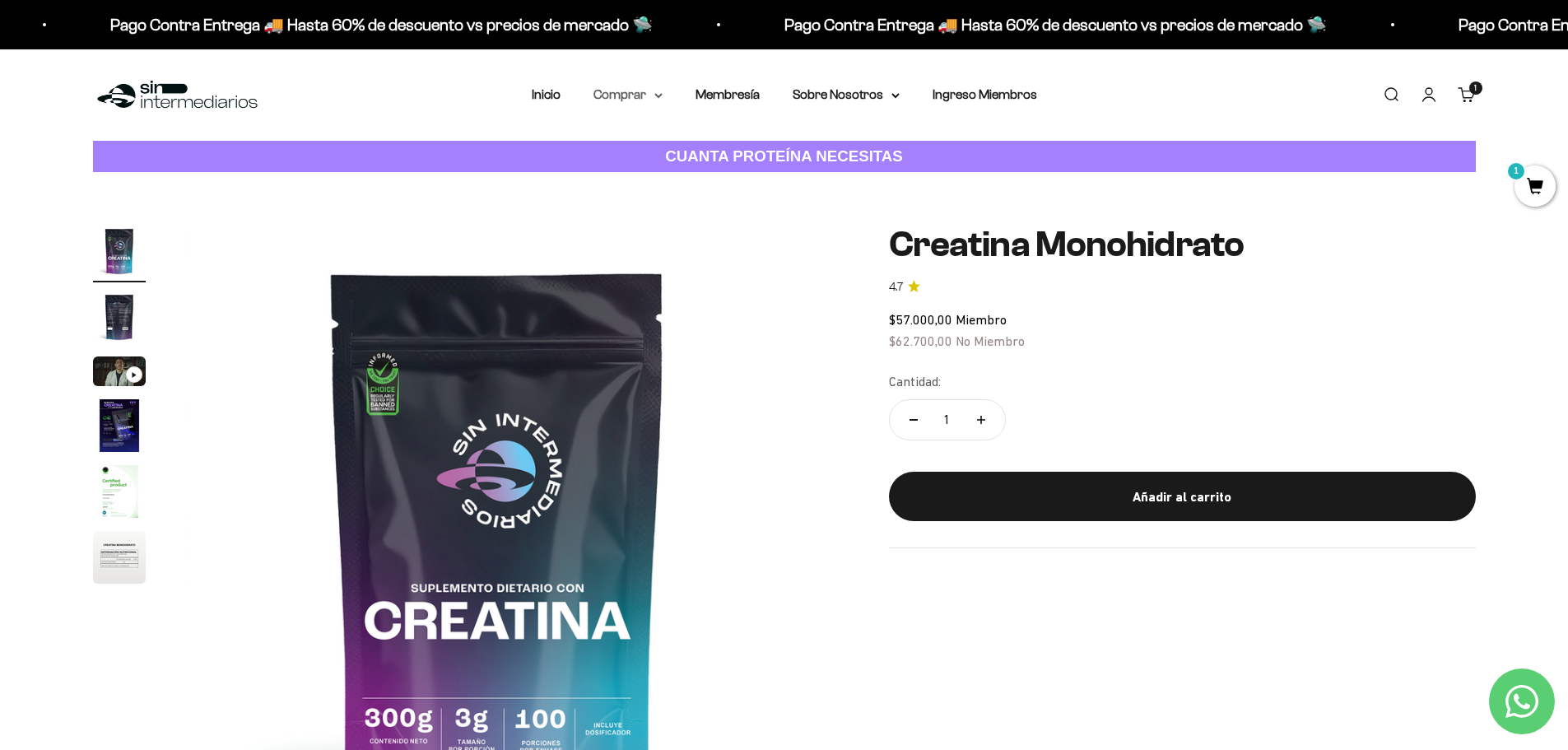
click at [653, 94] on summary "Comprar" at bounding box center [628, 95] width 69 height 21
click at [631, 208] on span "Gomas sin azúcar" at bounding box center [654, 208] width 102 height 14
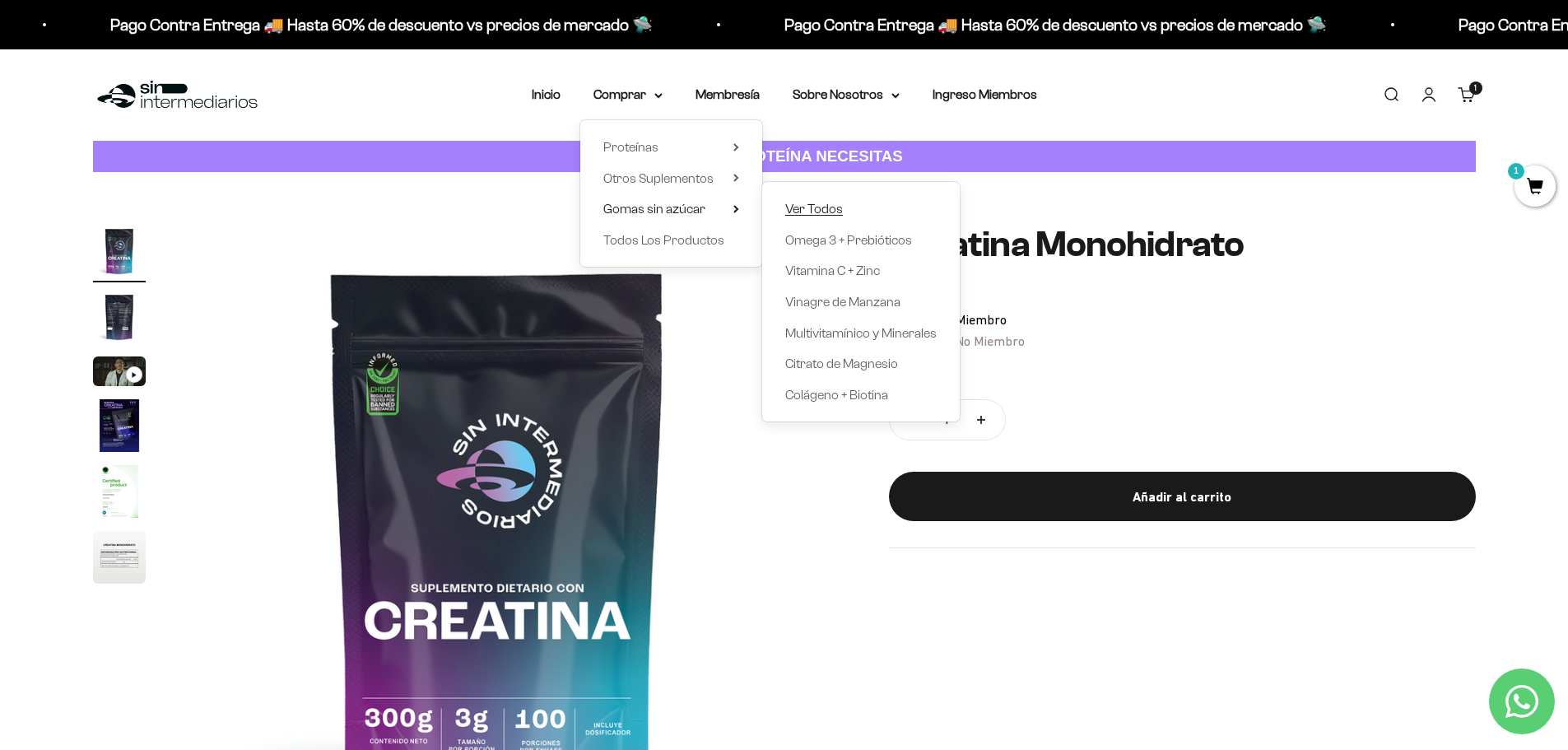
click at [788, 207] on span "Ver Todos" at bounding box center [814, 208] width 58 height 14
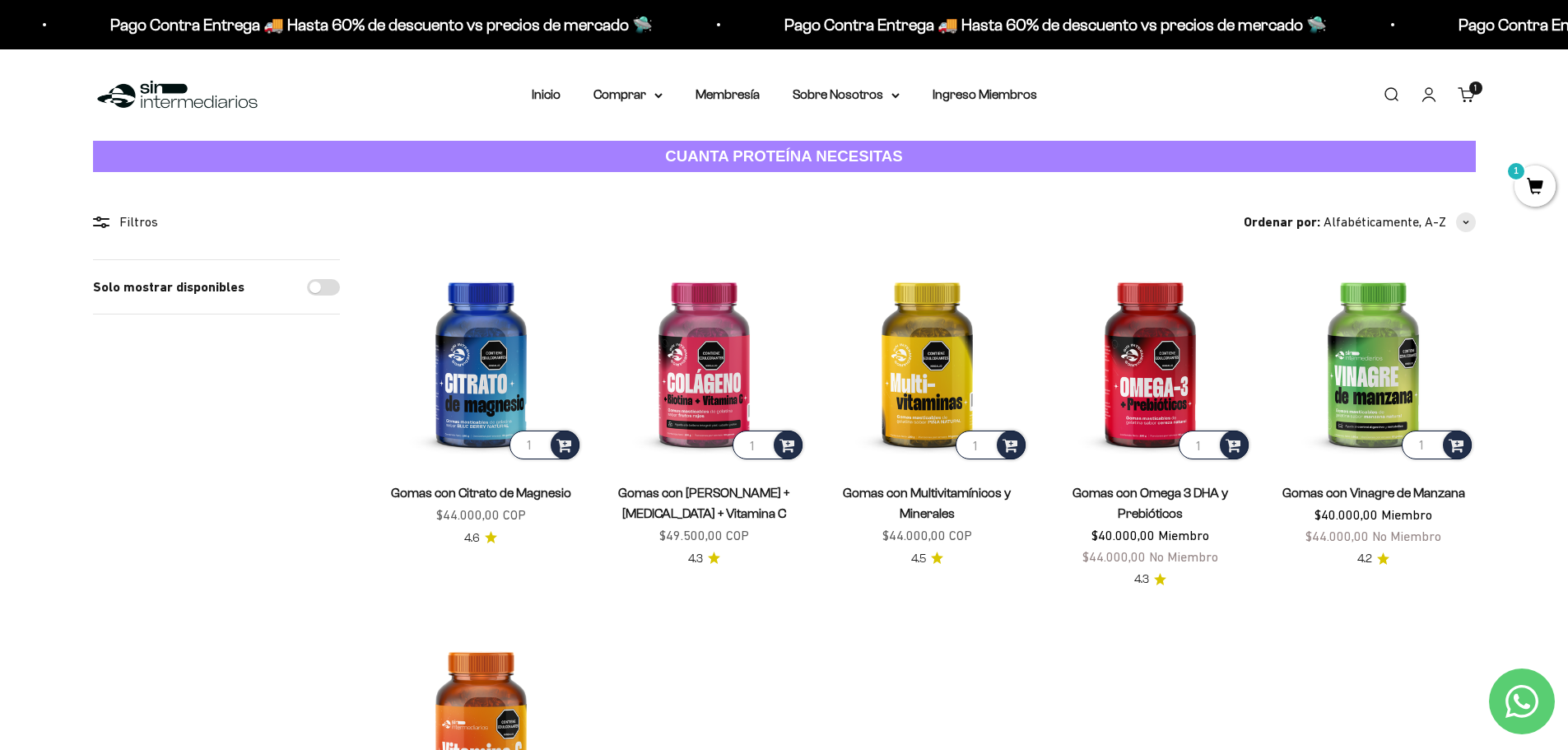
click at [1547, 183] on span "1" at bounding box center [1535, 185] width 41 height 42
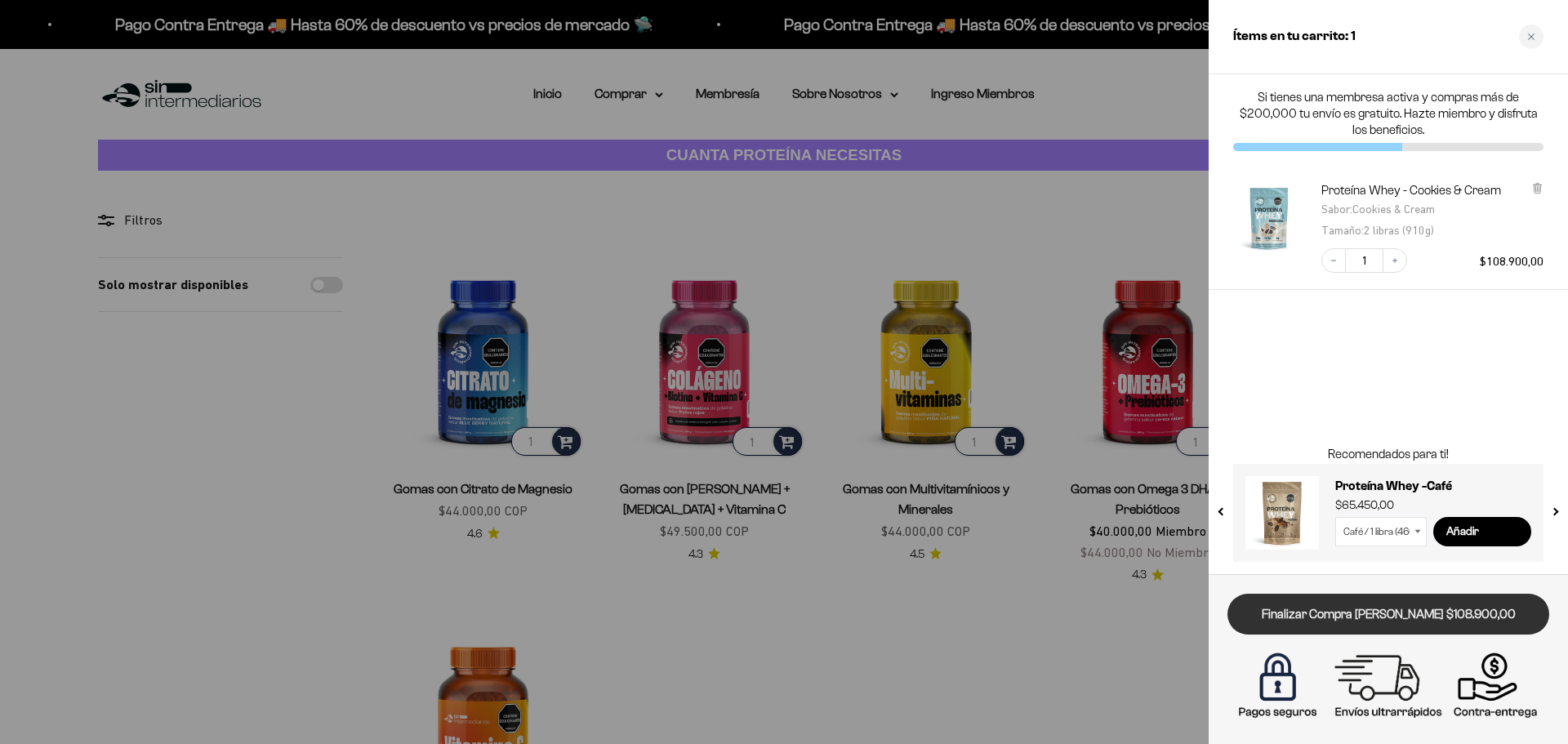
click at [1351, 613] on link "Finalizar Compra [PERSON_NAME] $108.900,00" at bounding box center [1388, 615] width 322 height 42
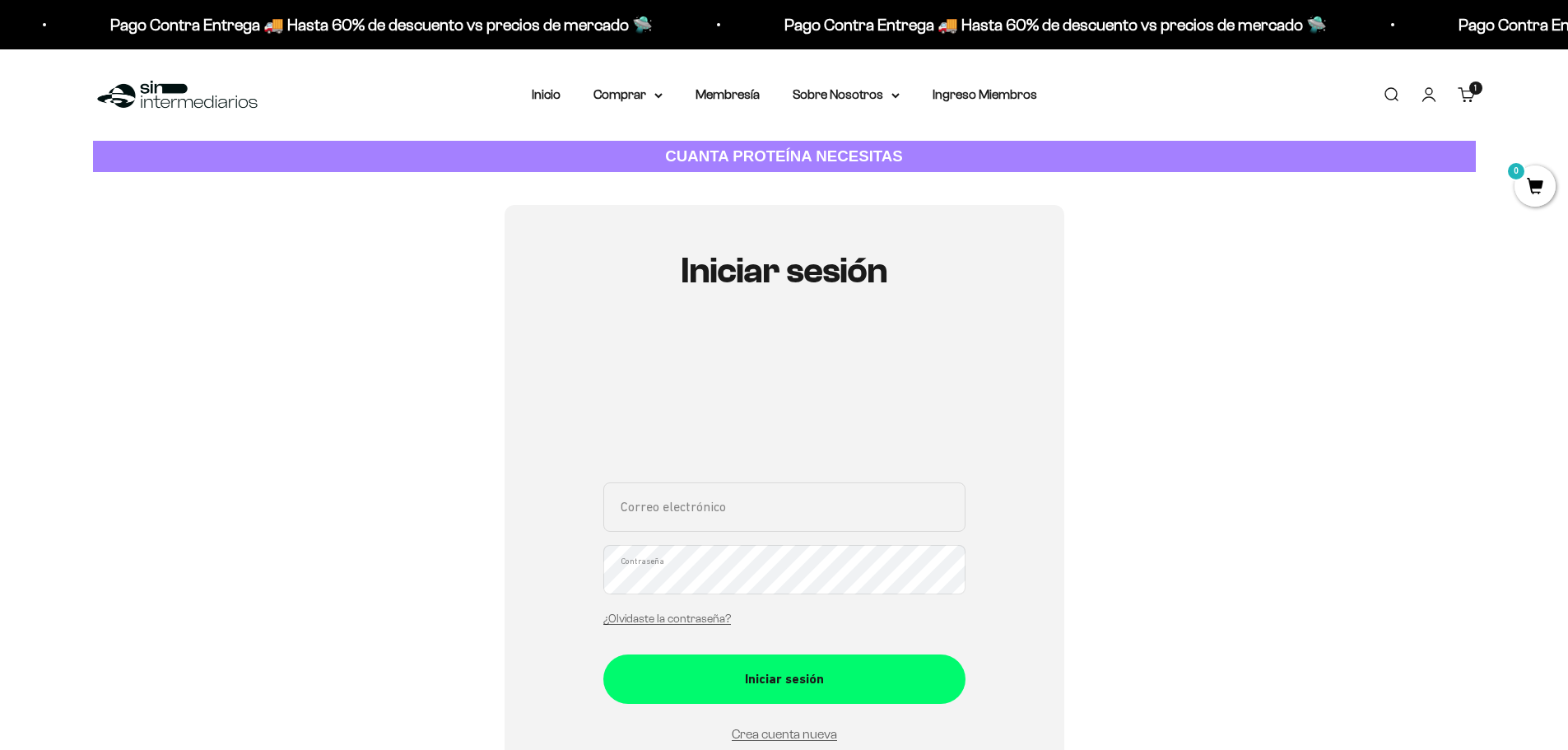
click at [729, 530] on input "Correo electrónico" at bounding box center [784, 507] width 362 height 49
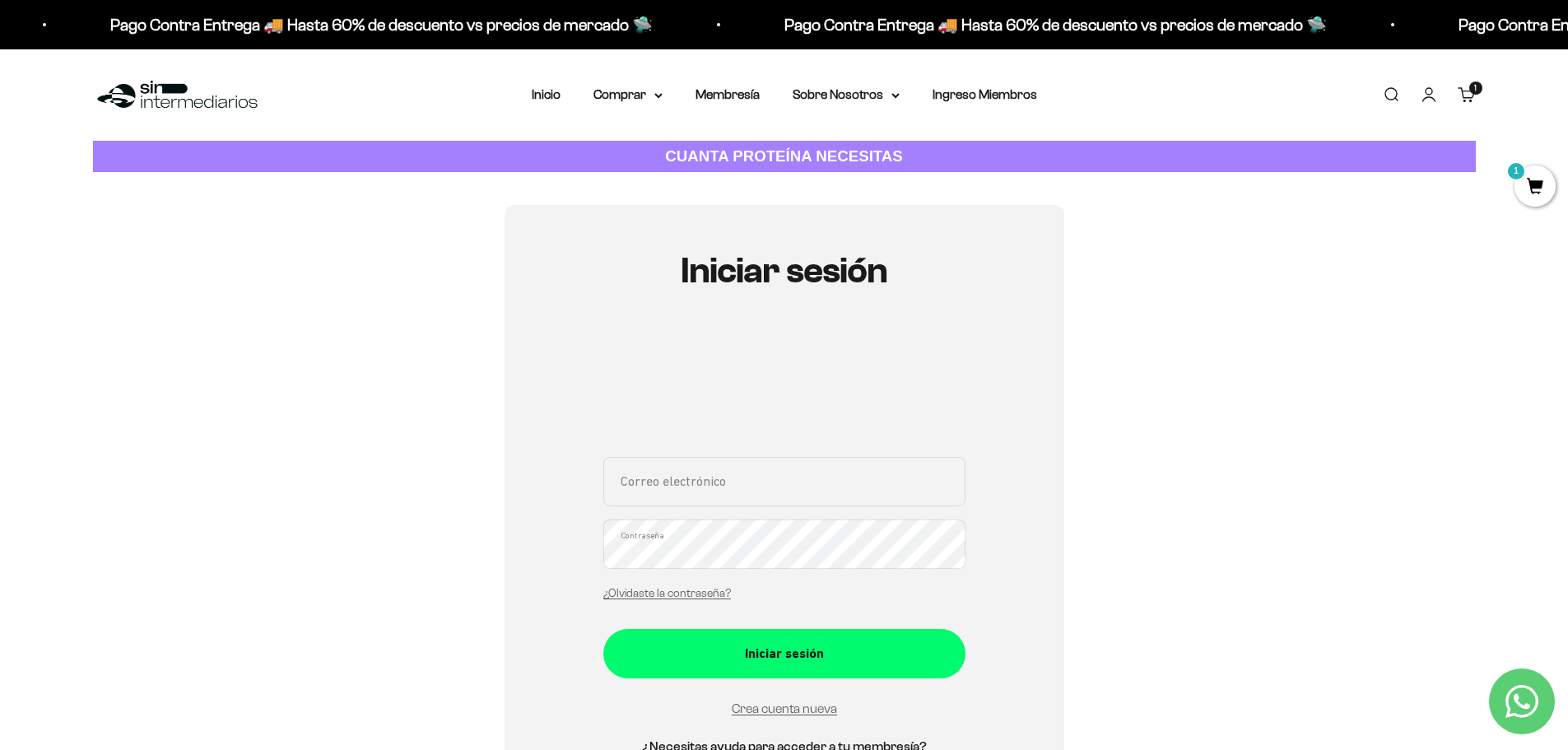
click at [679, 469] on input "Correo electrónico" at bounding box center [784, 482] width 362 height 49
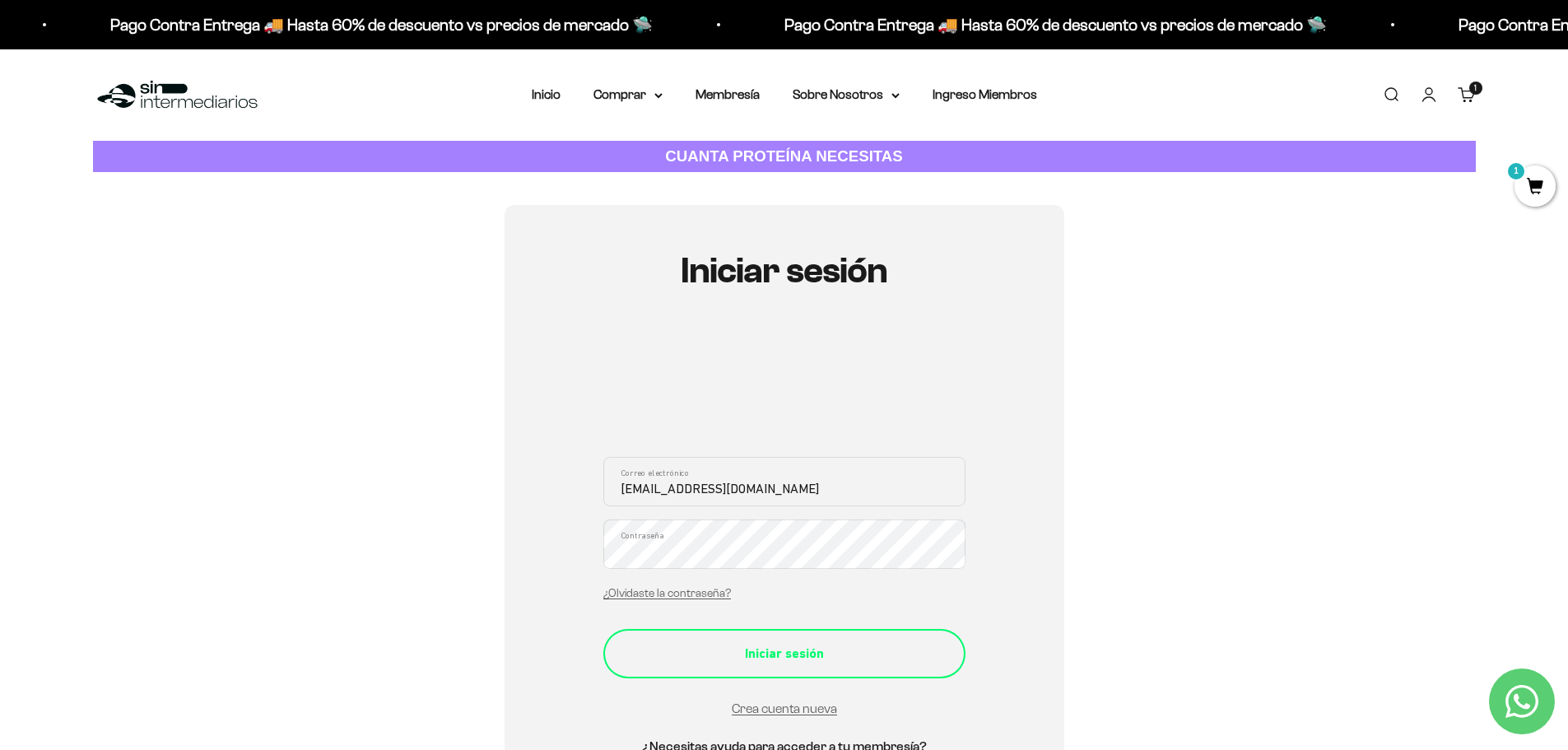
type input "[EMAIL_ADDRESS][DOMAIN_NAME]"
click at [765, 662] on div "Iniciar sesión" at bounding box center [784, 653] width 296 height 21
